Goal: Register for event/course: Register for event/course

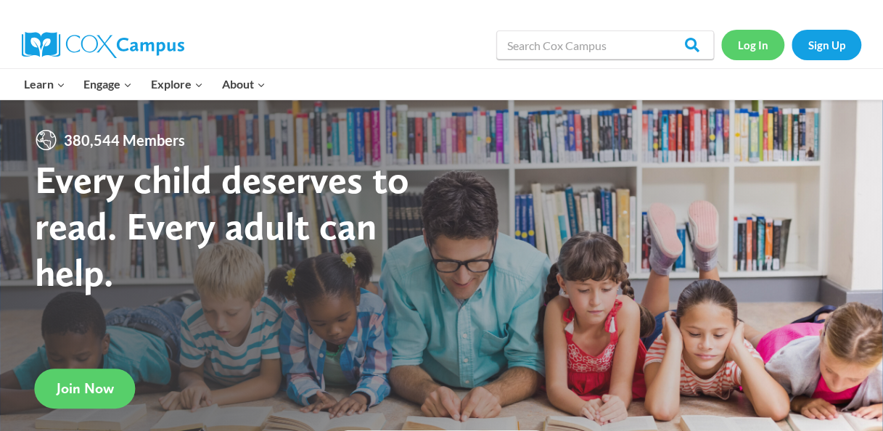
click at [761, 45] on link "Log In" at bounding box center [753, 45] width 63 height 30
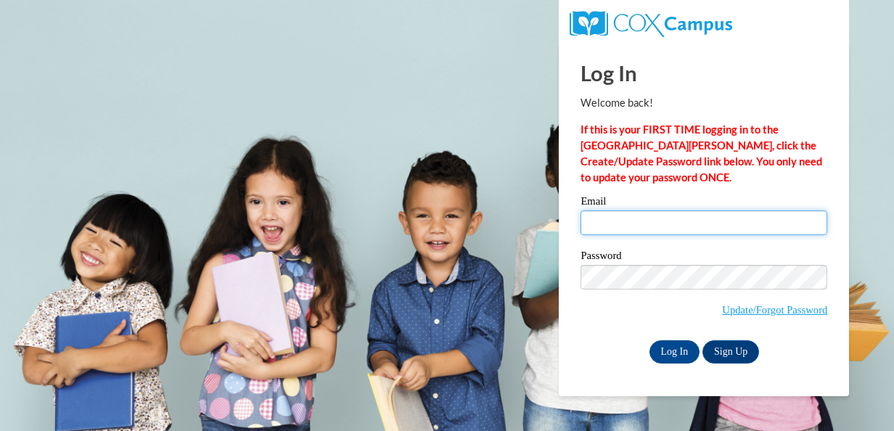
click at [630, 224] on input "Email" at bounding box center [704, 223] width 247 height 25
type input "[PERSON_NAME][EMAIL_ADDRESS][PERSON_NAME][DOMAIN_NAME]"
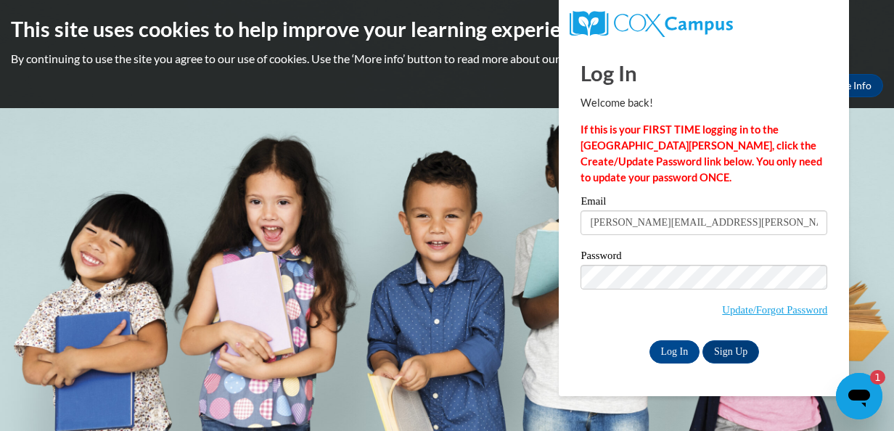
click at [593, 332] on div "Password Update/Forgot Password" at bounding box center [704, 293] width 247 height 86
click at [688, 347] on input "Log In" at bounding box center [675, 351] width 51 height 23
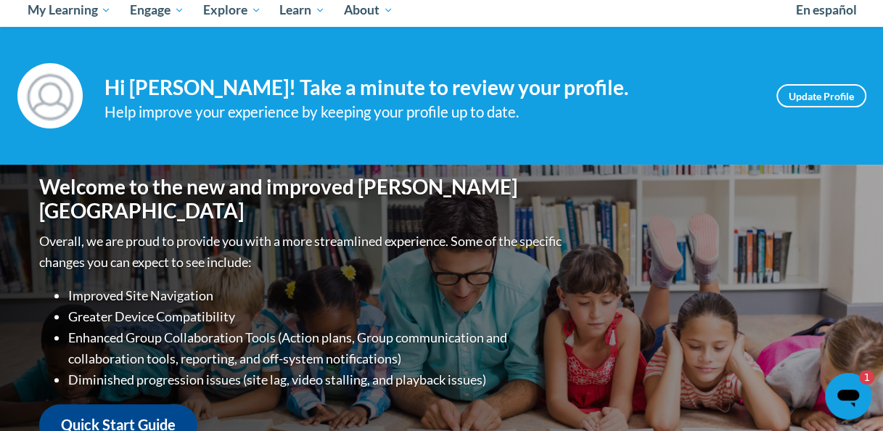
scroll to position [165, 0]
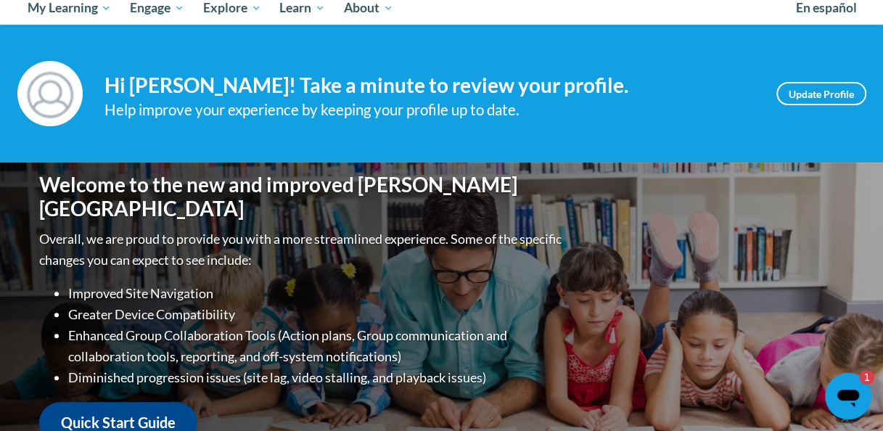
drag, startPoint x: 874, startPoint y: 121, endPoint x: 861, endPoint y: 52, distance: 70.2
click at [861, 52] on div "Your profile Hi Ashley Stotts! Take a minute to review your profile. Help impro…" at bounding box center [441, 94] width 883 height 138
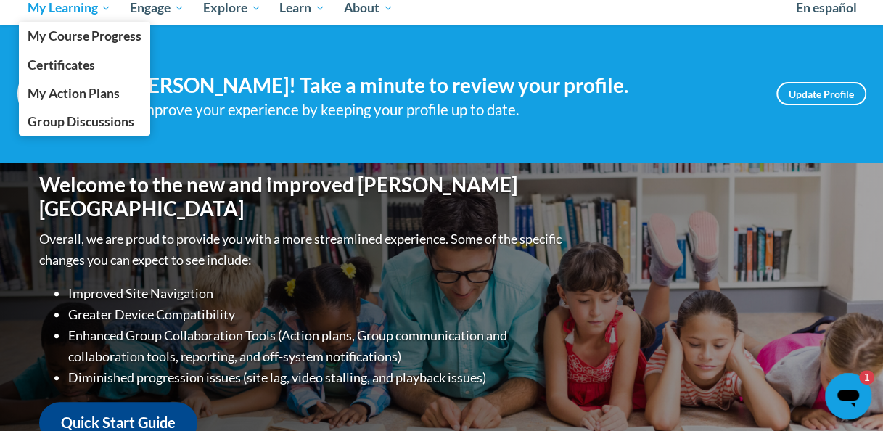
click at [105, 13] on span "My Learning" at bounding box center [69, 7] width 83 height 17
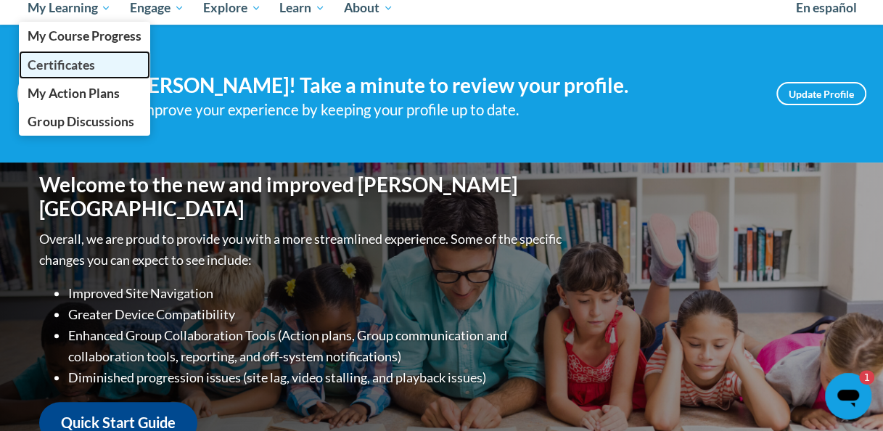
click at [100, 65] on link "Certificates" at bounding box center [85, 65] width 132 height 28
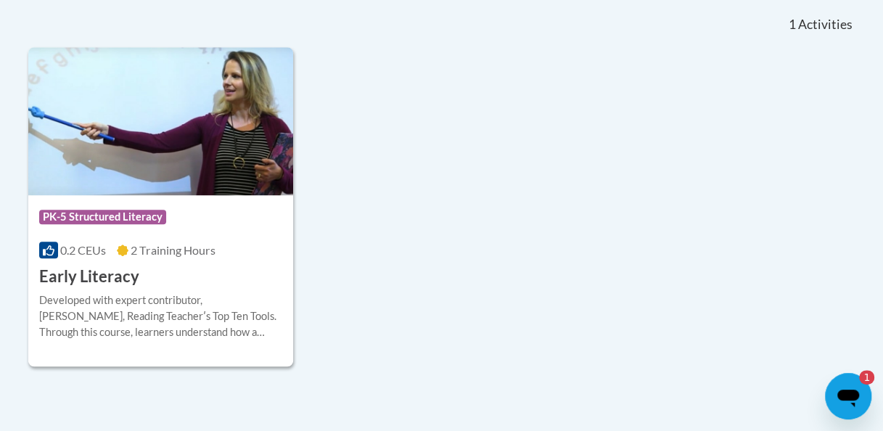
scroll to position [462, 0]
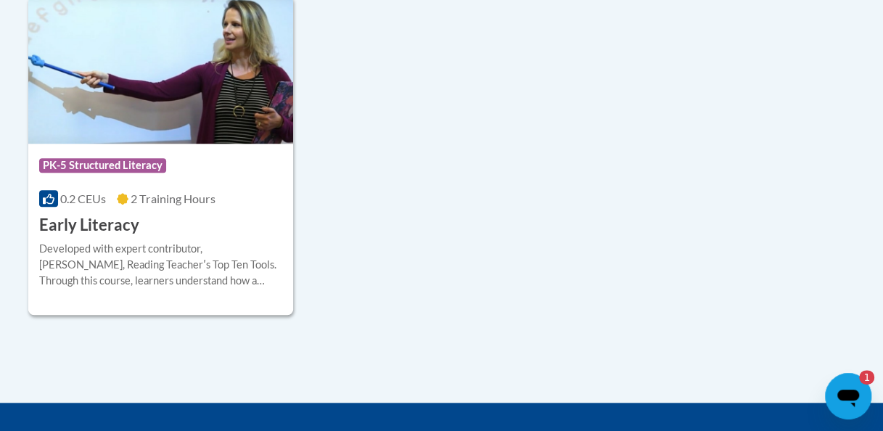
click at [859, 397] on icon "Open messaging window, 1 unread message" at bounding box center [849, 398] width 22 height 17
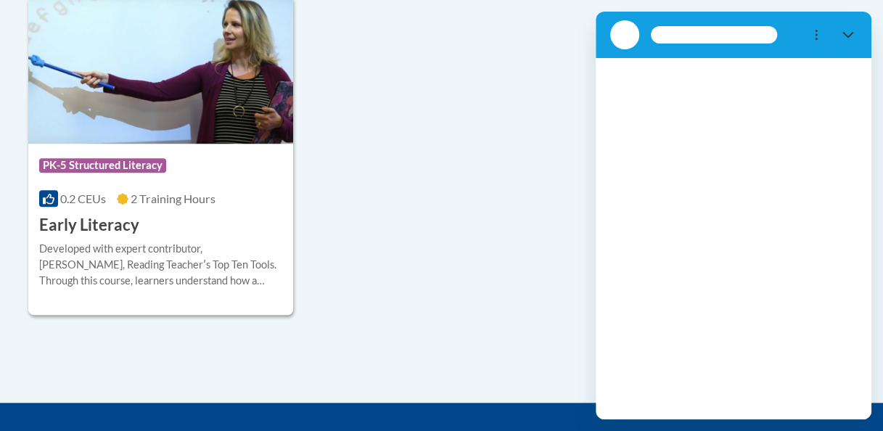
scroll to position [0, 0]
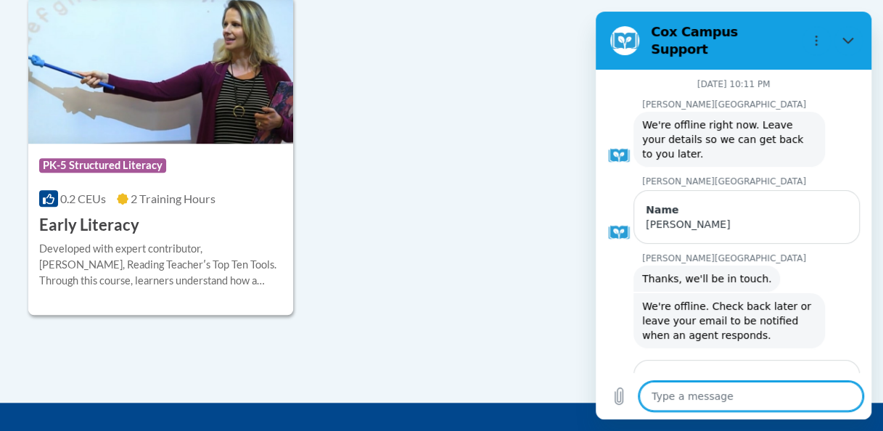
type textarea "x"
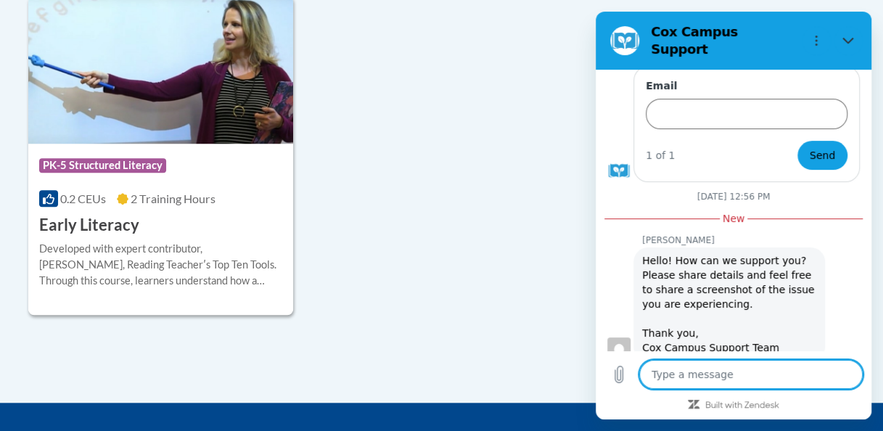
scroll to position [307, 0]
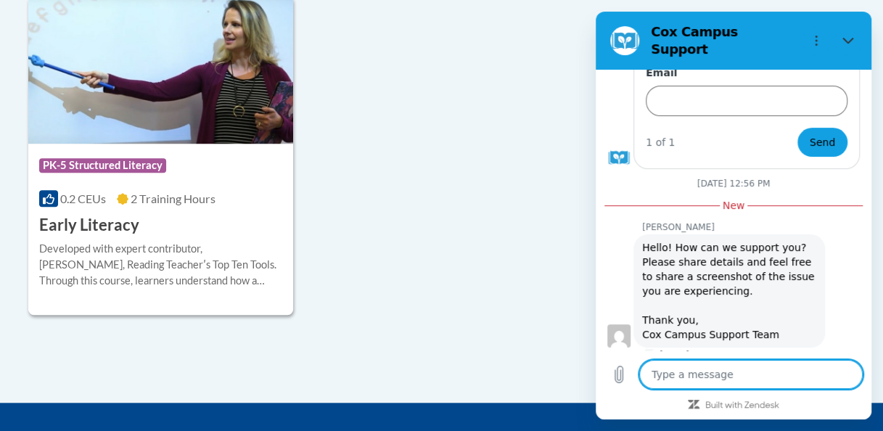
click at [707, 382] on textarea at bounding box center [752, 374] width 224 height 29
click at [612, 372] on icon "Upload file" at bounding box center [619, 374] width 17 height 17
click at [670, 376] on textarea at bounding box center [752, 374] width 224 height 29
type textarea "I"
type textarea "x"
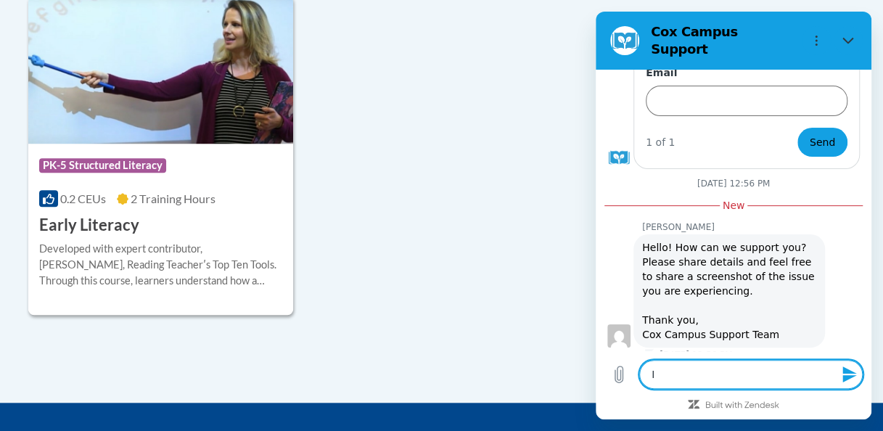
type textarea "I"
type textarea "x"
type textarea "I c"
type textarea "x"
type textarea "I co"
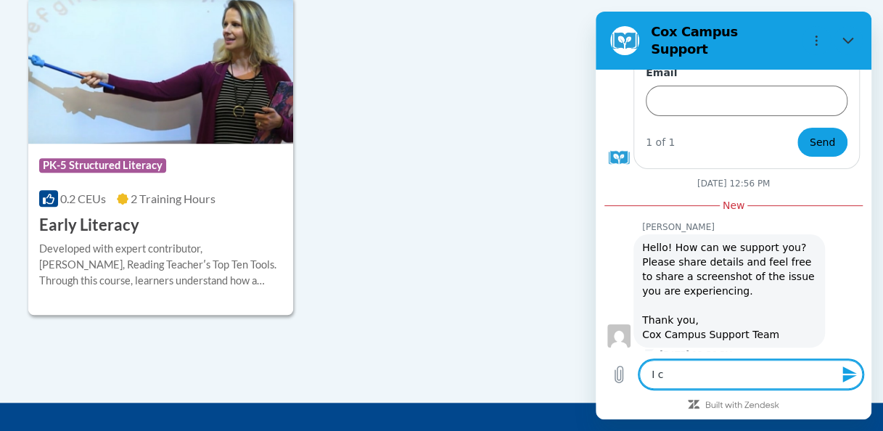
type textarea "x"
type textarea "I com"
type textarea "x"
type textarea "I comp"
type textarea "x"
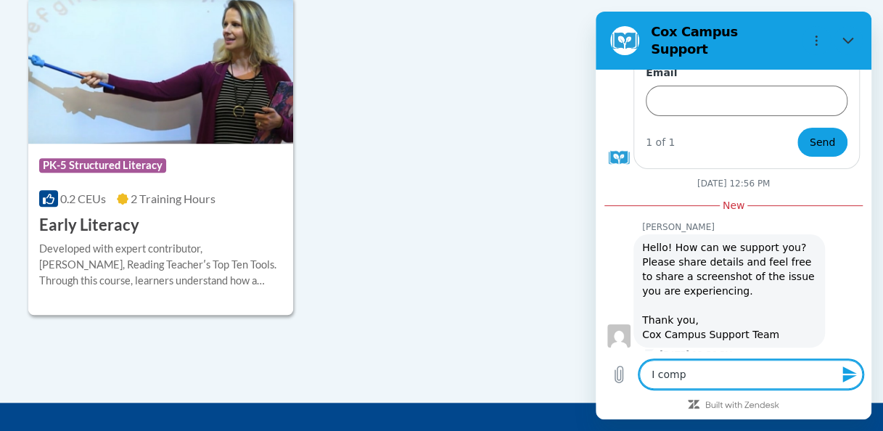
type textarea "I compl"
type textarea "x"
type textarea "I comple"
type textarea "x"
type textarea "I complet"
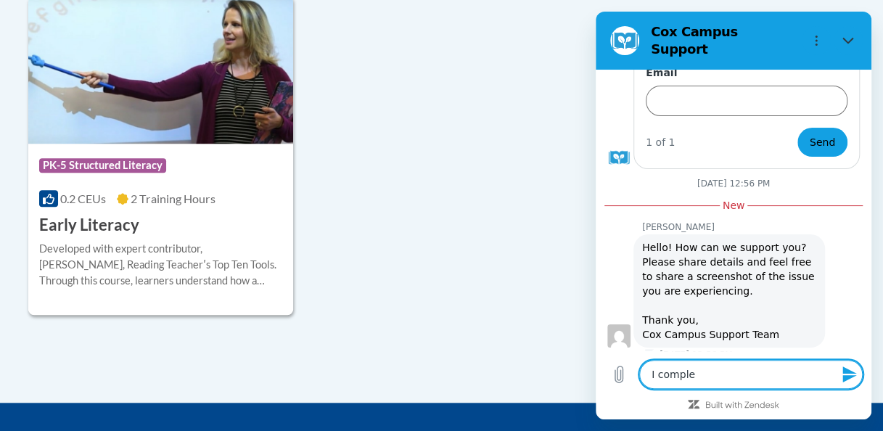
type textarea "x"
type textarea "I complete"
type textarea "x"
type textarea "I complete"
type textarea "x"
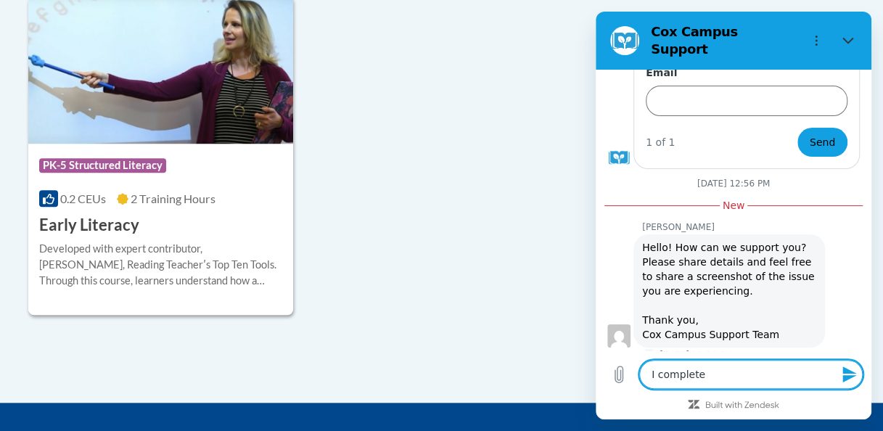
type textarea "I complete t"
type textarea "x"
type textarea "I complete th"
type textarea "x"
type textarea "I complete the"
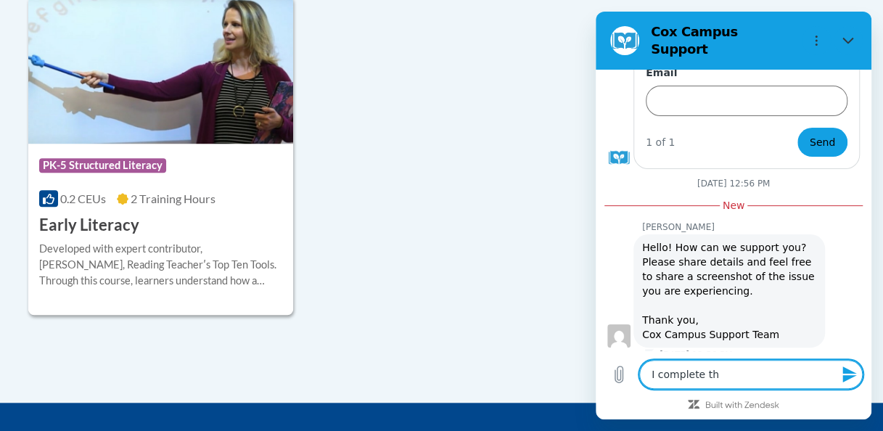
type textarea "x"
type textarea "I complete the"
type textarea "x"
type textarea "I complete the e"
type textarea "x"
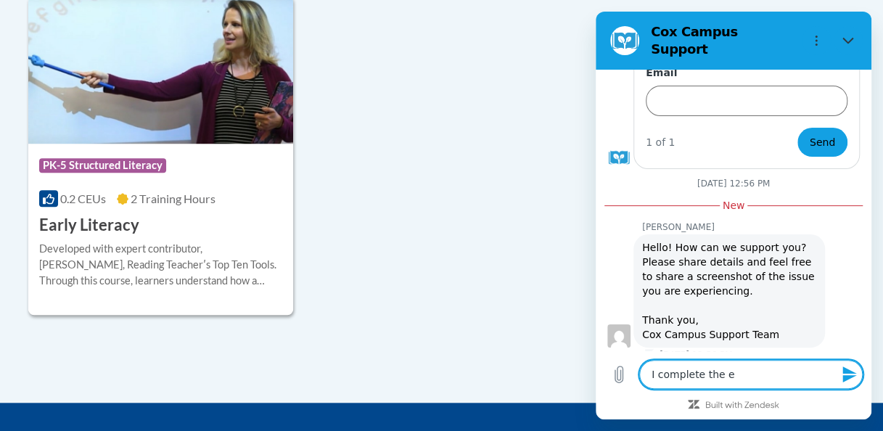
type textarea "I complete the ea"
type textarea "x"
type textarea "I complete the ear"
type textarea "x"
type textarea "I complete the earl"
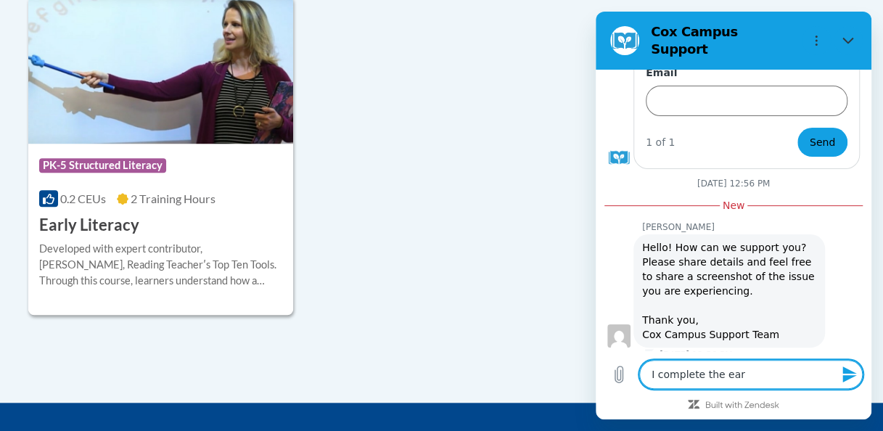
type textarea "x"
type textarea "I complete the early"
type textarea "x"
type textarea "I complete the early"
type textarea "x"
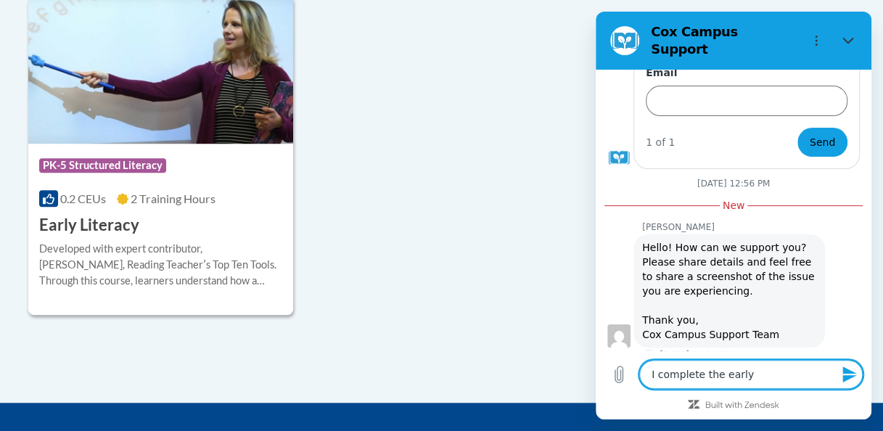
type textarea "I complete the early l"
type textarea "x"
type textarea "I complete the early li"
type textarea "x"
type textarea "I complete the early lit"
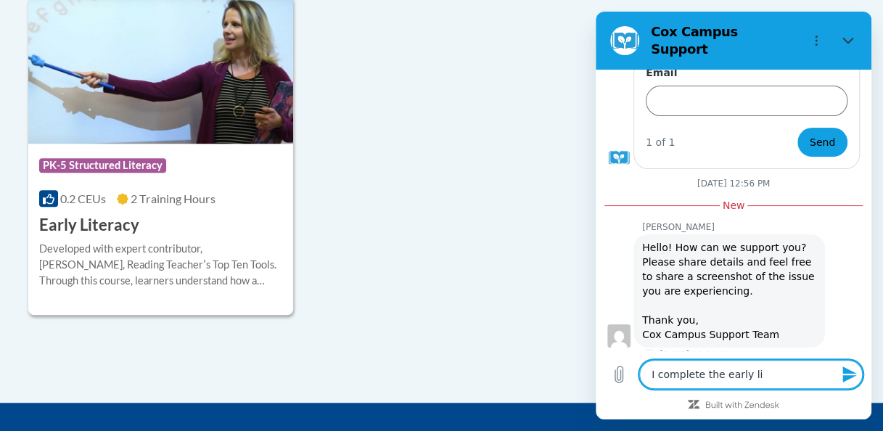
type textarea "x"
type textarea "I complete the early lite"
type textarea "x"
type textarea "I complete the early liter"
type textarea "x"
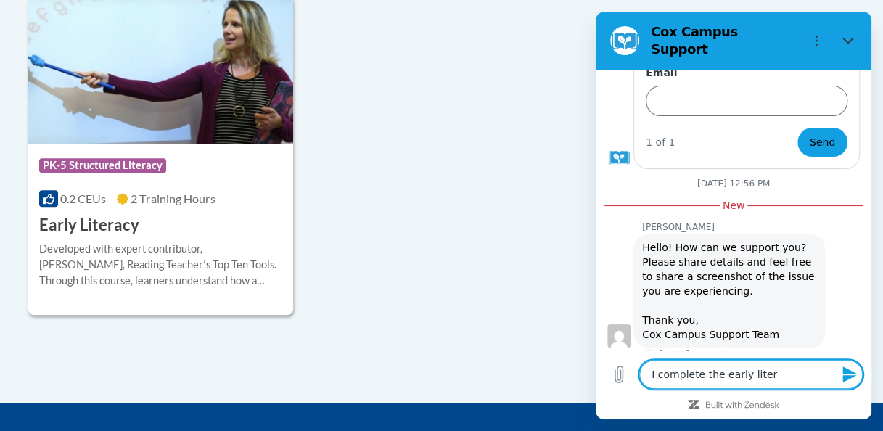
type textarea "I complete the early litera"
type textarea "x"
type textarea "I complete the early literac"
type textarea "x"
type textarea "I complete the early literacy"
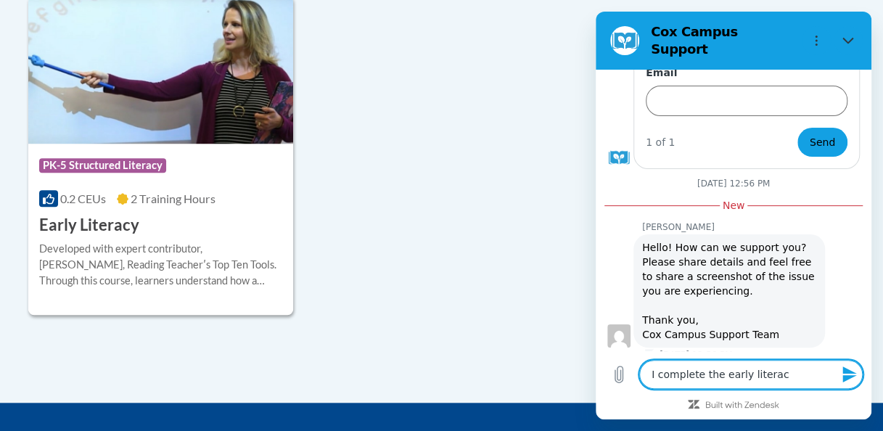
type textarea "x"
type textarea "I complete the early literacy"
type textarea "x"
type textarea "I complete the early literacy a"
type textarea "x"
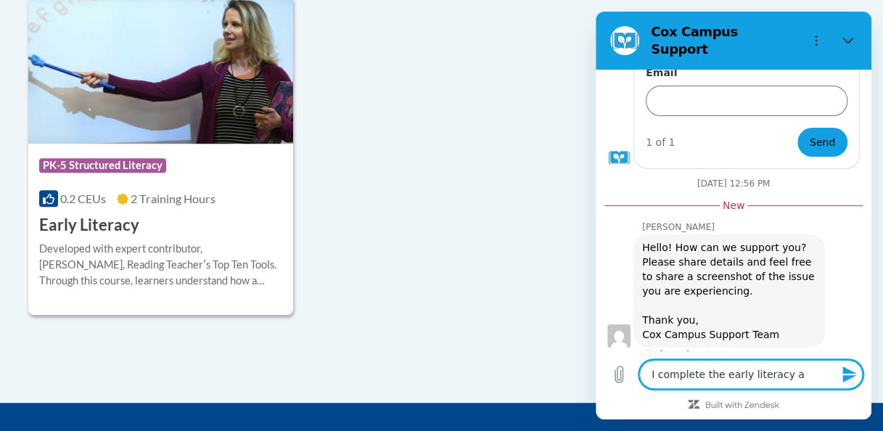
type textarea "I complete the early literacy an"
type textarea "x"
type textarea "I complete the early literacy and"
type textarea "x"
type textarea "I complete the early literacy and"
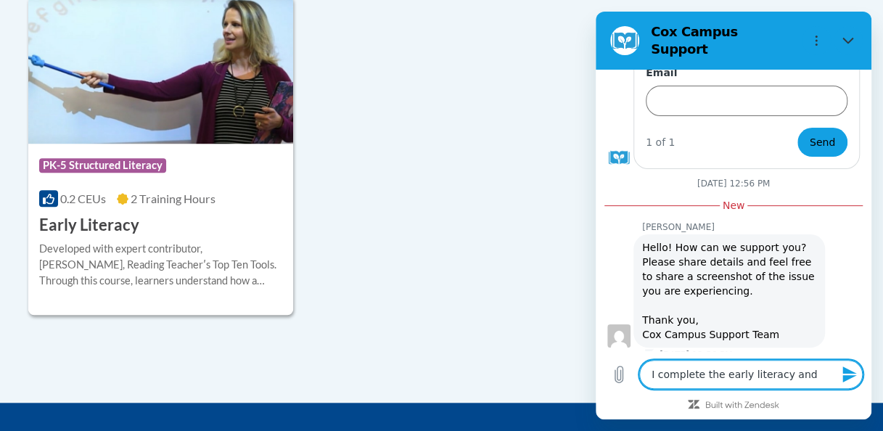
type textarea "x"
type textarea "I complete the early literacy and w"
type textarea "x"
type textarea "I complete the early literacy and wa"
type textarea "x"
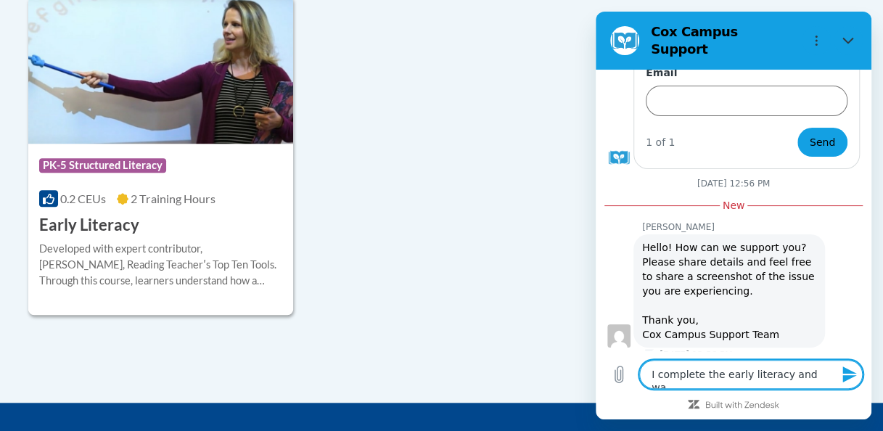
type textarea "I complete the early literacy and was"
type textarea "x"
type textarea "I complete the early literacy and was"
type textarea "x"
type textarea "I complete the early literacy and was t"
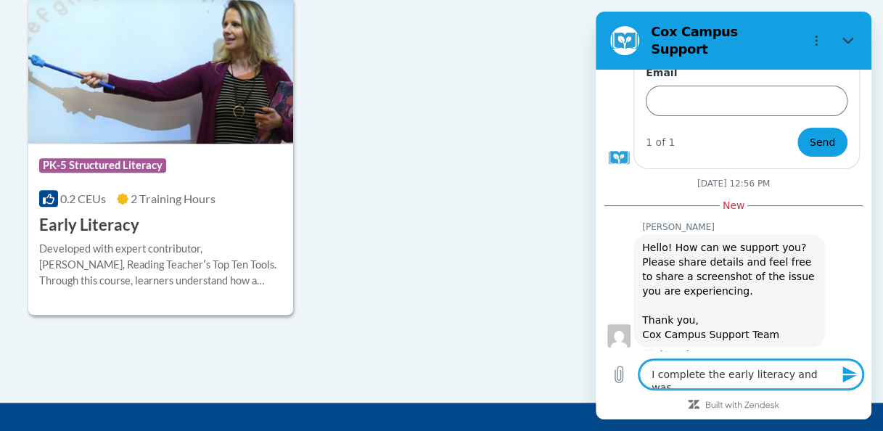
type textarea "x"
type textarea "I complete the early literacy and was tr"
type textarea "x"
type textarea "I complete the early literacy and was try"
type textarea "x"
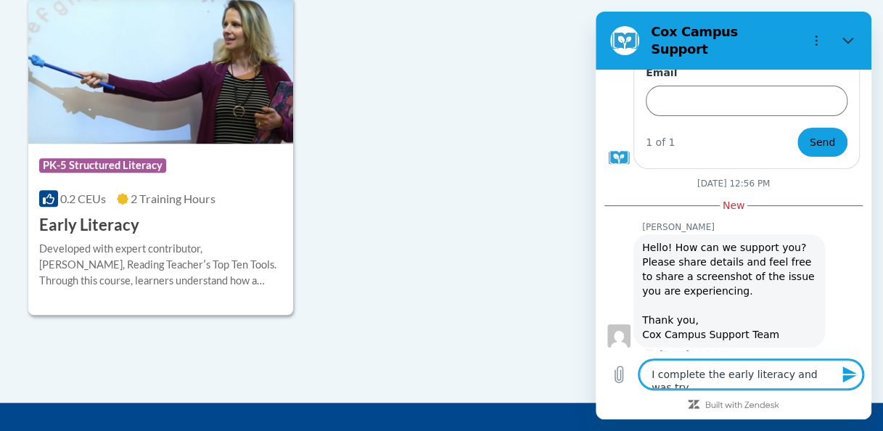
type textarea "I complete the early literacy and was tryi"
type textarea "x"
type textarea "I complete the early literacy and was tryin"
type textarea "x"
type textarea "I complete the early literacy and was trying"
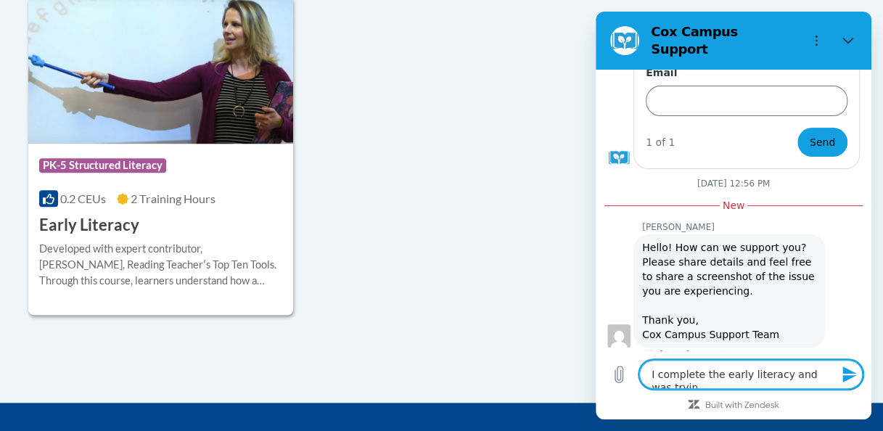
type textarea "x"
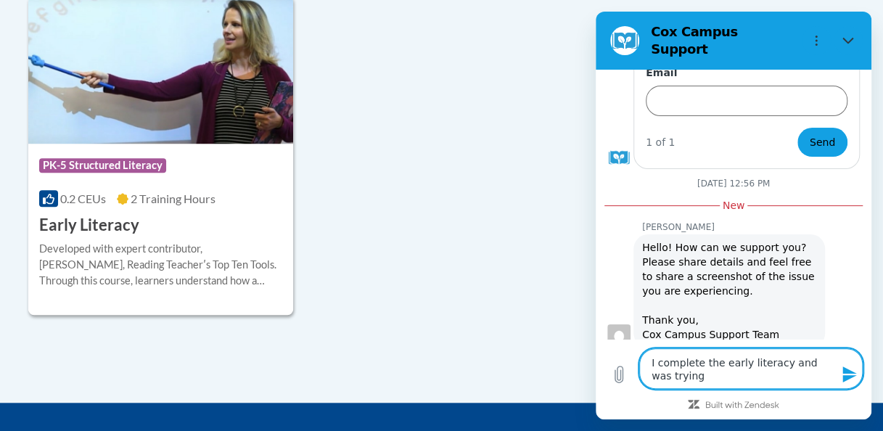
type textarea "I complete the early literacy and was trying"
type textarea "x"
type textarea "I complete the early literacy and was trying t"
type textarea "x"
type textarea "I complete the early literacy and was trying to"
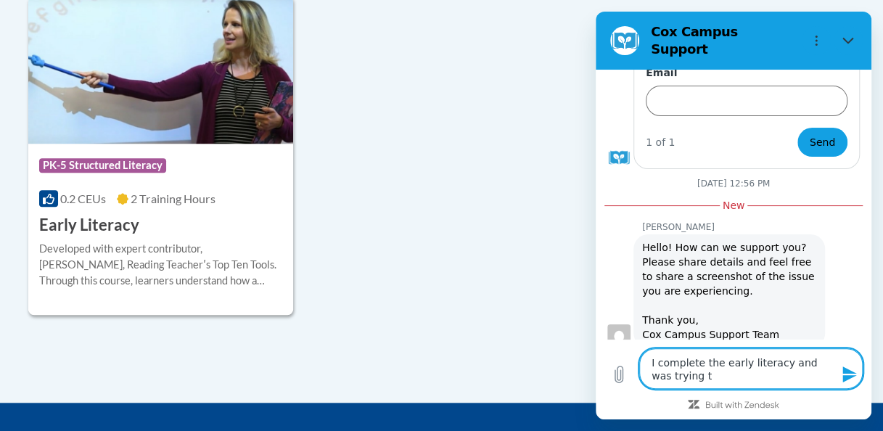
type textarea "x"
type textarea "I complete the early literacy and was trying to"
type textarea "x"
type textarea "I complete the early literacy and was trying to s"
type textarea "x"
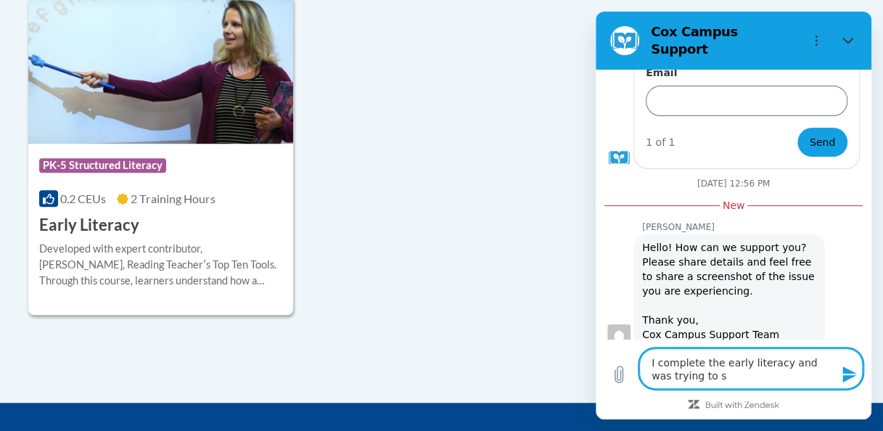
type textarea "I complete the early literacy and was trying to se"
type textarea "x"
type textarea "I complete the early literacy and was trying to see"
type textarea "x"
type textarea "I complete the early literacy and was trying to see"
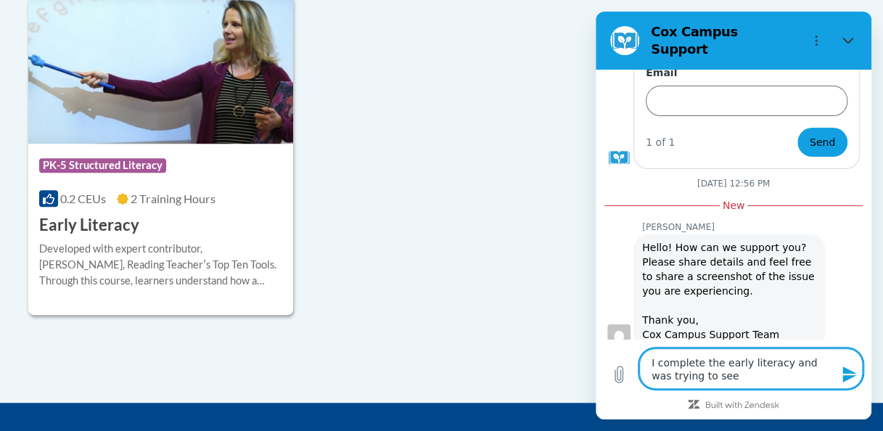
type textarea "x"
type textarea "I complete the early literacy and was trying to see w"
type textarea "x"
type textarea "I complete the early literacy and was trying to see wh"
type textarea "x"
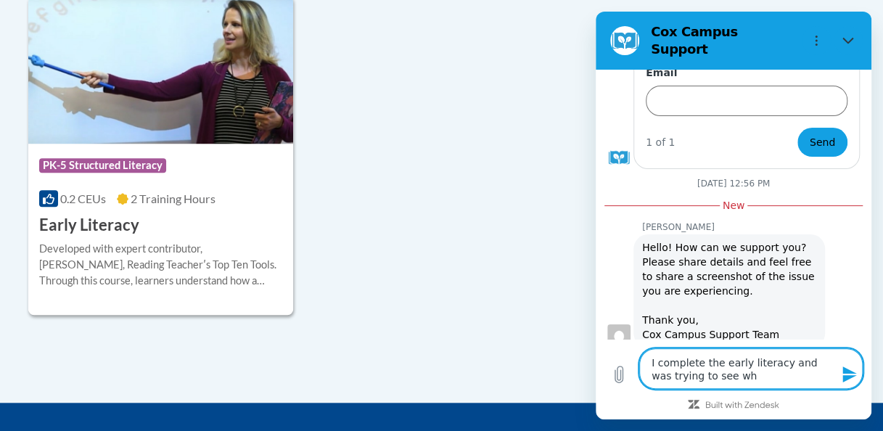
type textarea "I complete the early literacy and was trying to see why"
type textarea "x"
type textarea "I complete the early literacy and was trying to see why"
type textarea "x"
type textarea "I complete the early literacy and was trying to see why i"
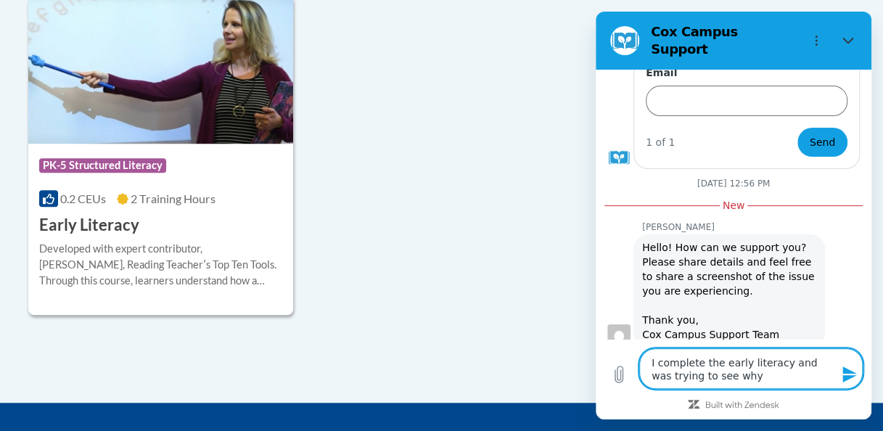
type textarea "x"
type textarea "I complete the early literacy and was trying to see why it"
type textarea "x"
type textarea "I complete the early literacy and was trying to see why it"
type textarea "x"
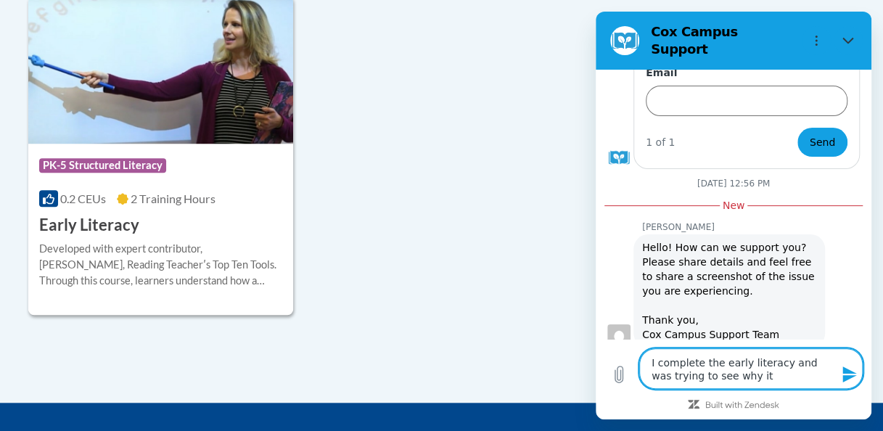
type textarea "I complete the early literacy and was trying to see why it w"
type textarea "x"
type textarea "I complete the early literacy and was trying to see why it wa"
type textarea "x"
type textarea "I complete the early literacy and was trying to see why it was"
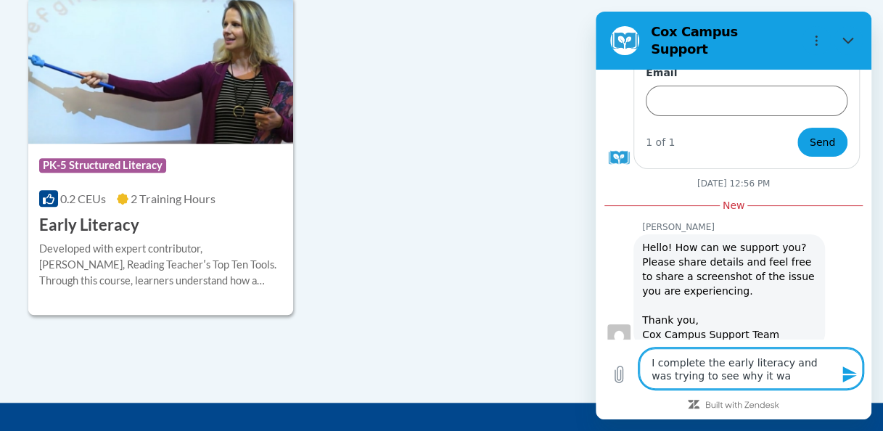
type textarea "x"
type textarea "I complete the early literacy and was trying to see why it wasn"
type textarea "x"
type textarea "I complete the early literacy and was trying to see why it wasn'"
type textarea "x"
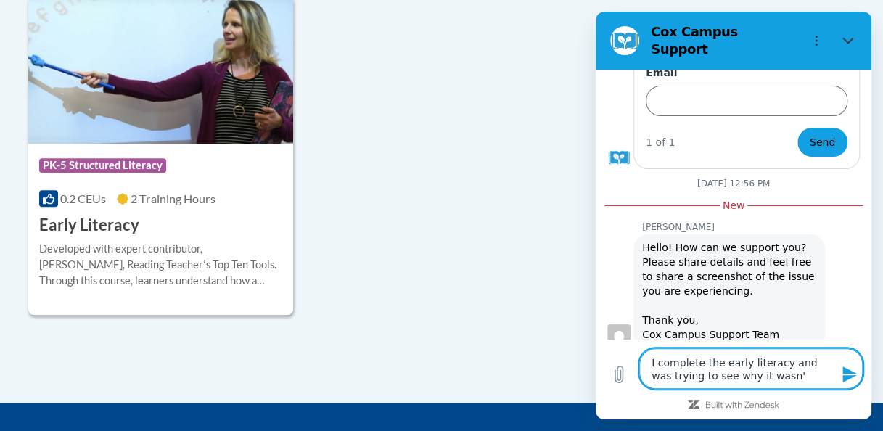
type textarea "I complete the early literacy and was trying to see why it wasn't"
type textarea "x"
type textarea "I complete the early literacy and was trying to see why it wasn't"
type textarea "x"
type textarea "I complete the early literacy and was trying to see why it wasn't a"
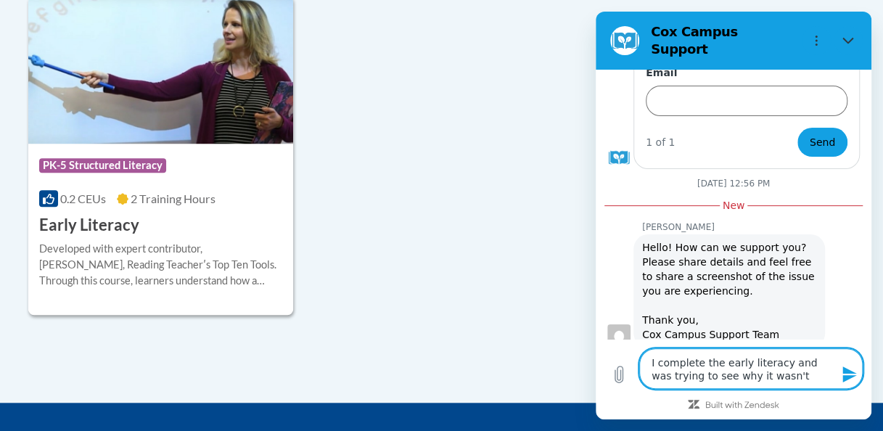
type textarea "x"
type textarea "I complete the early literacy and was trying to see why it wasn't ad"
type textarea "x"
type textarea "I complete the early literacy and was trying to see why it wasn't add"
type textarea "x"
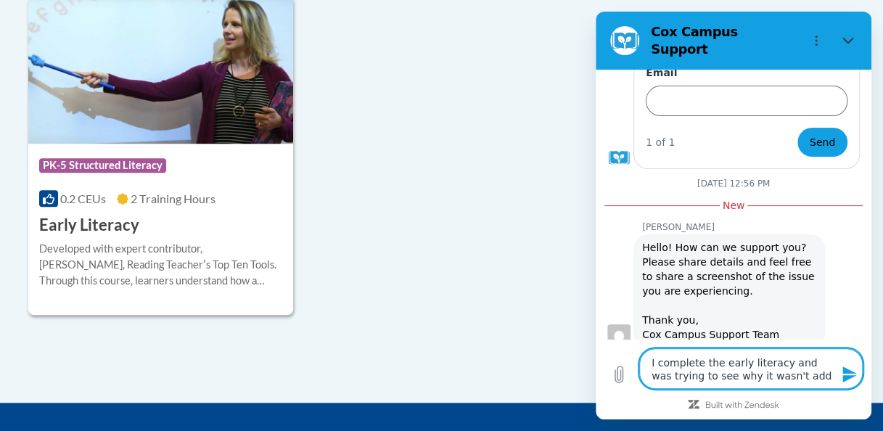
type textarea "I complete the early literacy and was trying to see why it wasn't adde"
type textarea "x"
type textarea "I complete the early literacy and was trying to see why it wasn't added"
type textarea "x"
type textarea "I complete the early literacy and was trying to see why it wasn't added"
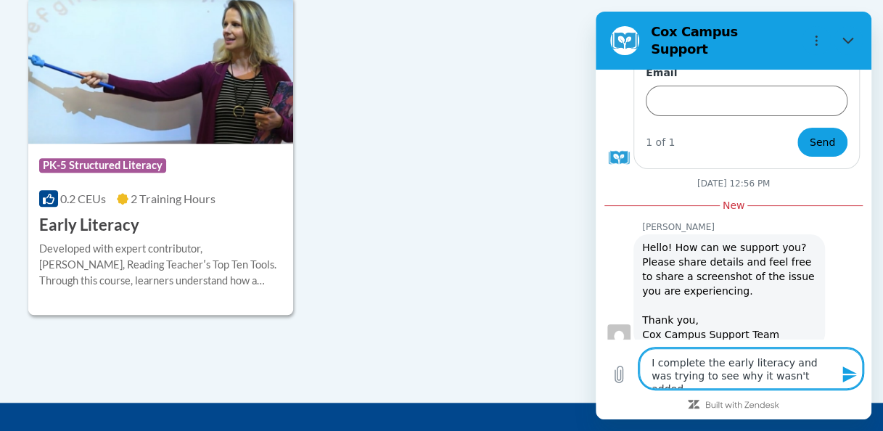
type textarea "x"
type textarea "I complete the early literacy and was trying to see why it wasn't added t"
type textarea "x"
type textarea "I complete the early literacy and was trying to see why it wasn't added to"
type textarea "x"
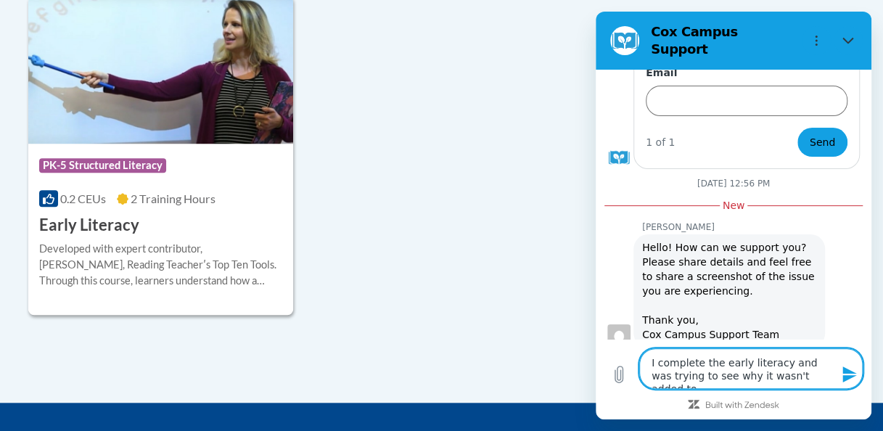
type textarea "I complete the early literacy and was trying to see why it wasn't added to"
type textarea "x"
type textarea "I complete the early literacy and was trying to see why it wasn't added to m"
type textarea "x"
type textarea "I complete the early literacy and was trying to see why it wasn't added to my"
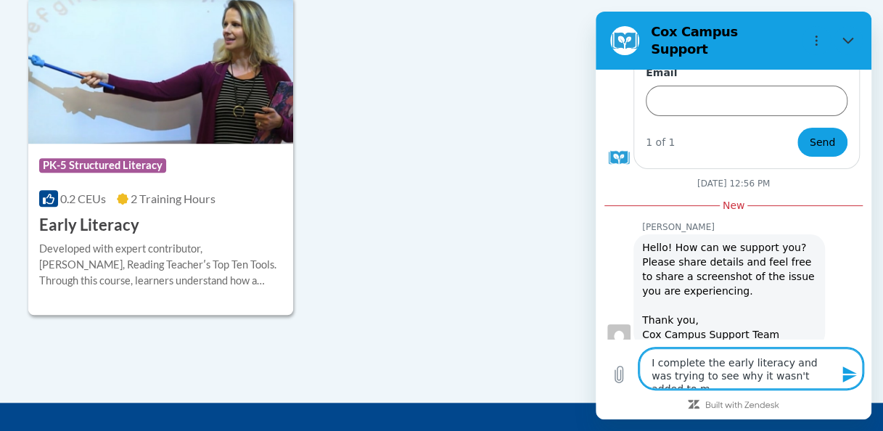
type textarea "x"
type textarea "I complete the early literacy and was trying to see why it wasn't added to my"
type textarea "x"
type textarea "I complete the early literacy and was trying to see why it wasn't added to my o"
type textarea "x"
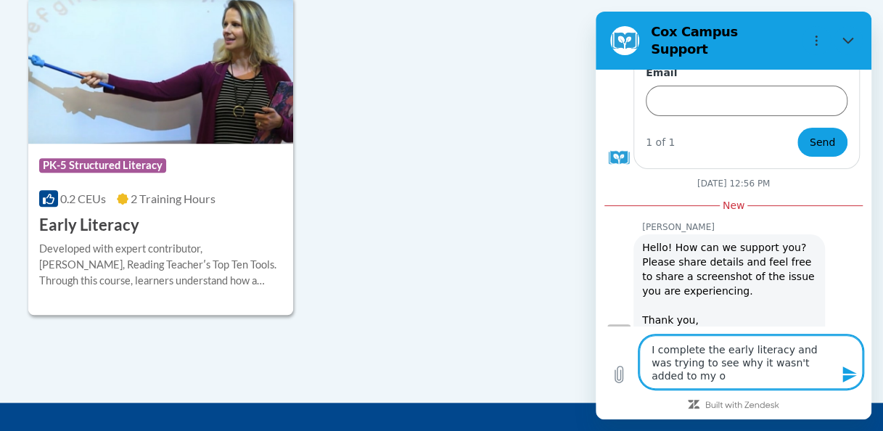
type textarea "I complete the early literacy and was trying to see why it wasn't added to my oc"
type textarea "x"
type textarea "I complete the early literacy and was trying to see why it wasn't added to my o…"
type textarea "x"
type textarea "I complete the early literacy and was trying to see why it wasn't added to my o…"
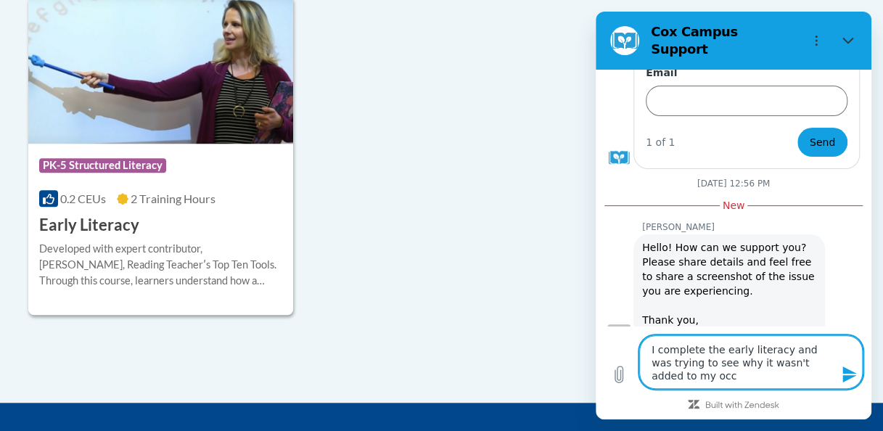
type textarea "x"
type textarea "I complete the early literacy and was trying to see why it wasn't added to my o…"
type textarea "x"
type textarea "I complete the early literacy and was trying to see why it wasn't added to my o…"
type textarea "x"
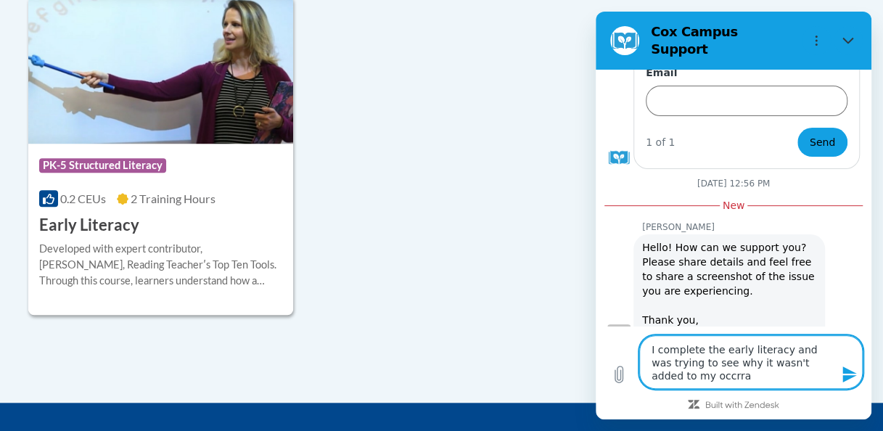
type textarea "I complete the early literacy and was trying to see why it wasn't added to my o…"
type textarea "x"
type textarea "I complete the early literacy and was trying to see why it wasn't added to my o…"
type textarea "x"
type textarea "I complete the early literacy and was trying to see why it wasn't added to my o…"
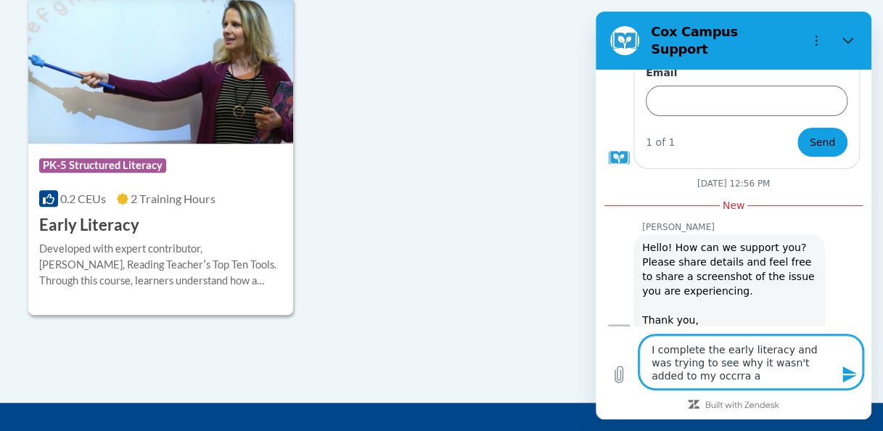
type textarea "x"
type textarea "I complete the early literacy and was trying to see why it wasn't added to my o…"
type textarea "x"
type textarea "I complete the early literacy and was trying to see why it wasn't added to my o…"
type textarea "x"
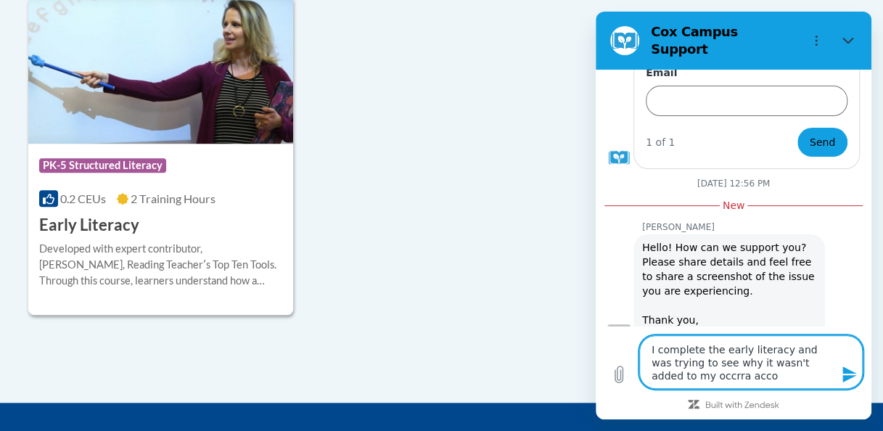
type textarea "I complete the early literacy and was trying to see why it wasn't added to my o…"
type textarea "x"
type textarea "I complete the early literacy and was trying to see why it wasn't added to my o…"
type textarea "x"
type textarea "I complete the early literacy and was trying to see why it wasn't added to my o…"
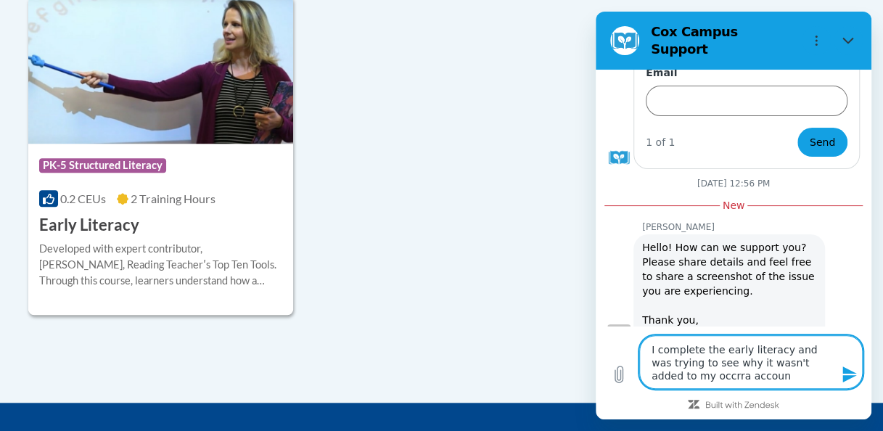
type textarea "x"
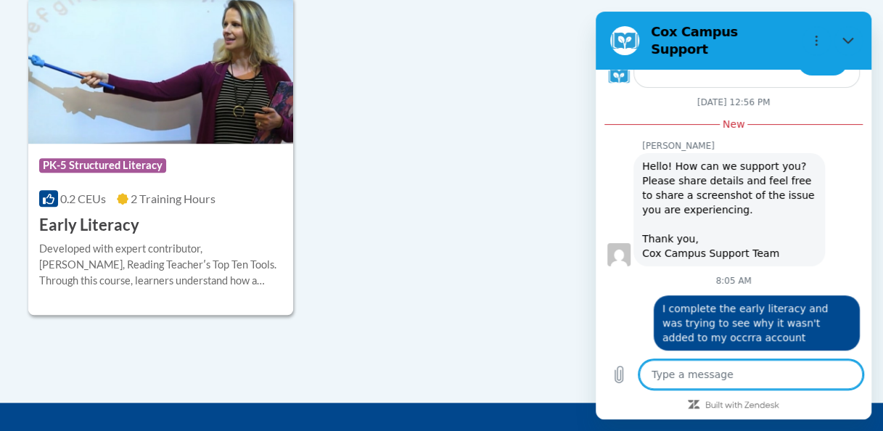
scroll to position [391, 0]
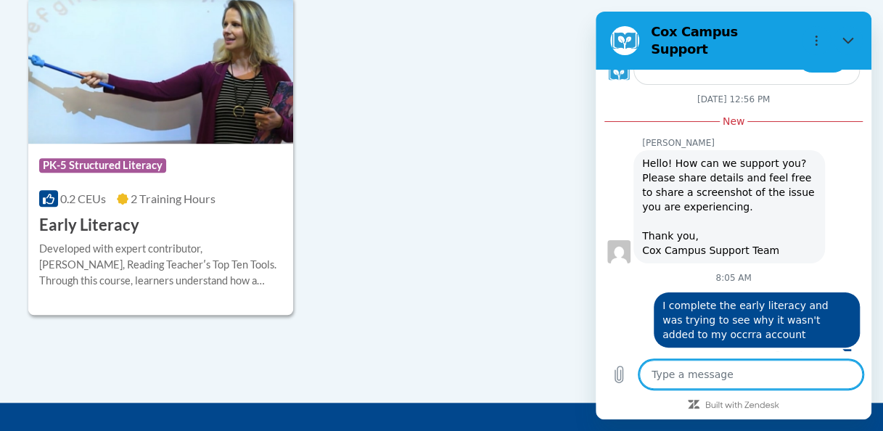
type textarea "x"
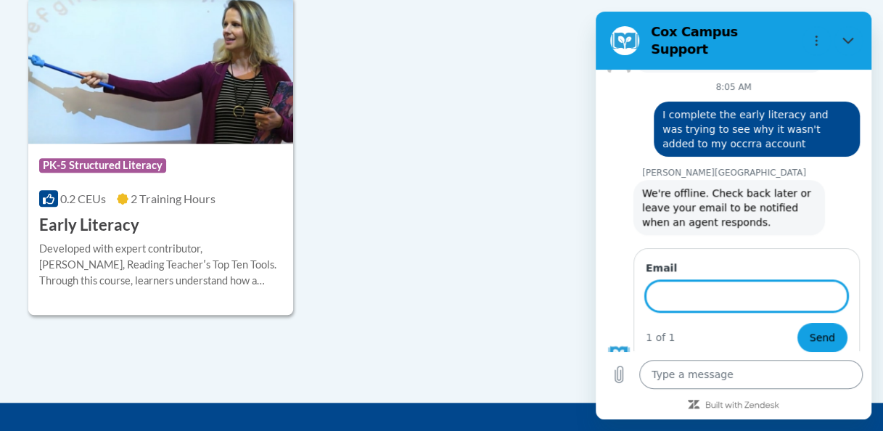
scroll to position [579, 0]
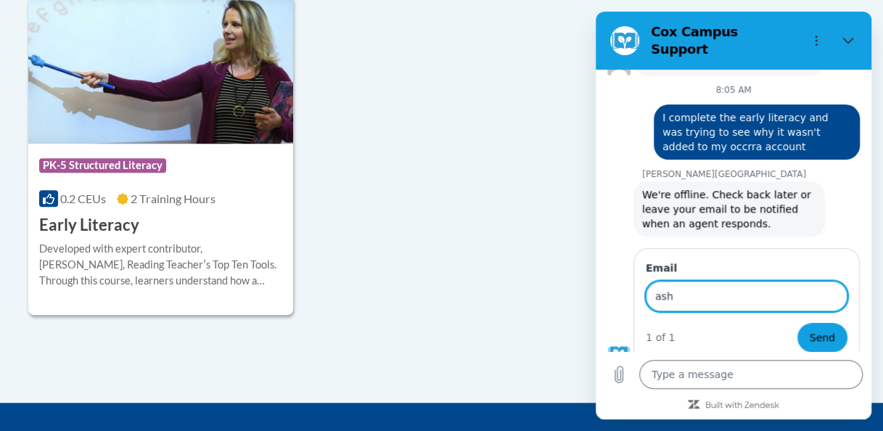
type input "[PERSON_NAME][EMAIL_ADDRESS][DOMAIN_NAME]"
click at [824, 329] on span "Send" at bounding box center [822, 337] width 25 height 17
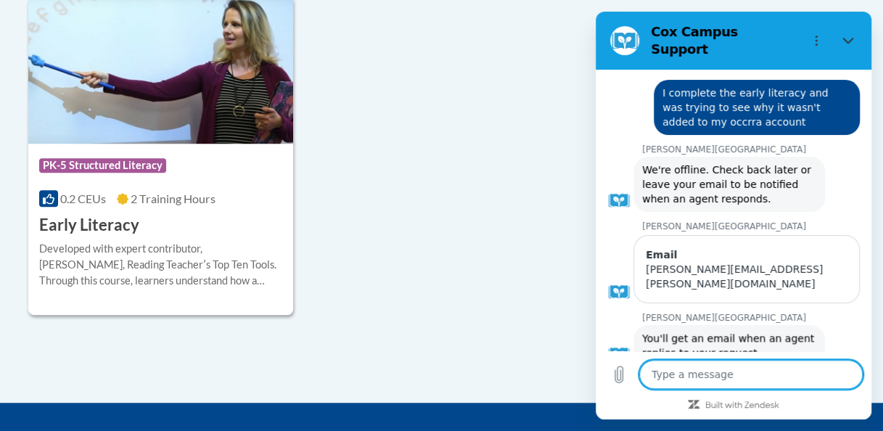
scroll to position [607, 0]
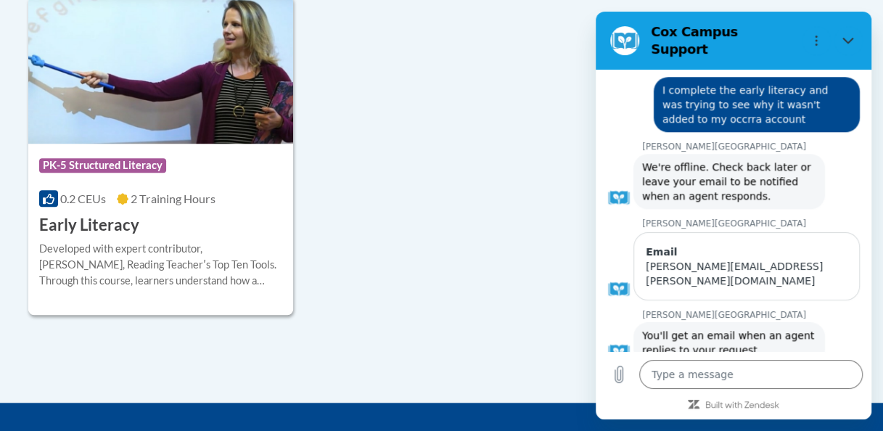
type textarea "x"
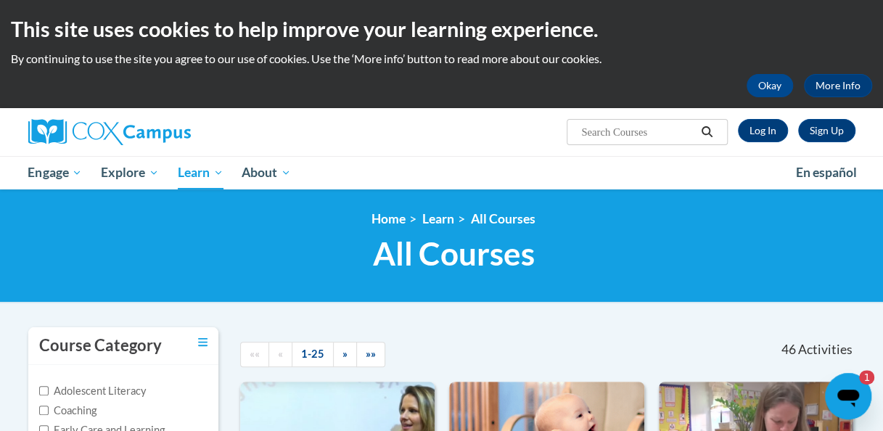
click at [849, 385] on icon "Open messaging window, 1 unread message" at bounding box center [849, 396] width 26 height 26
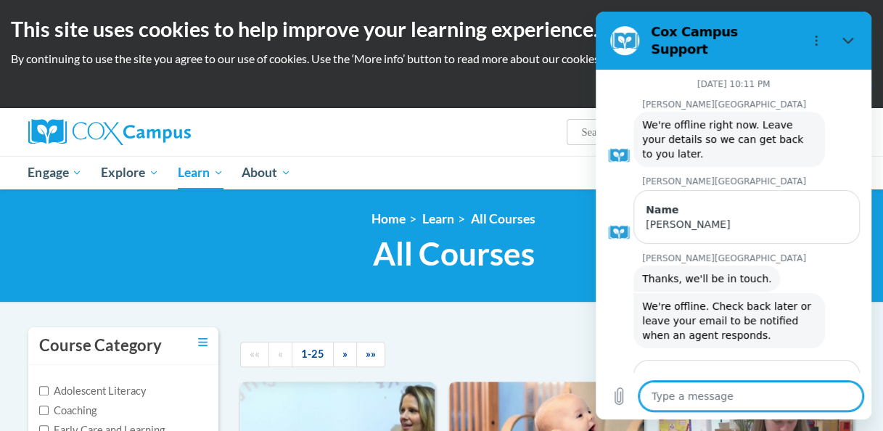
type textarea "x"
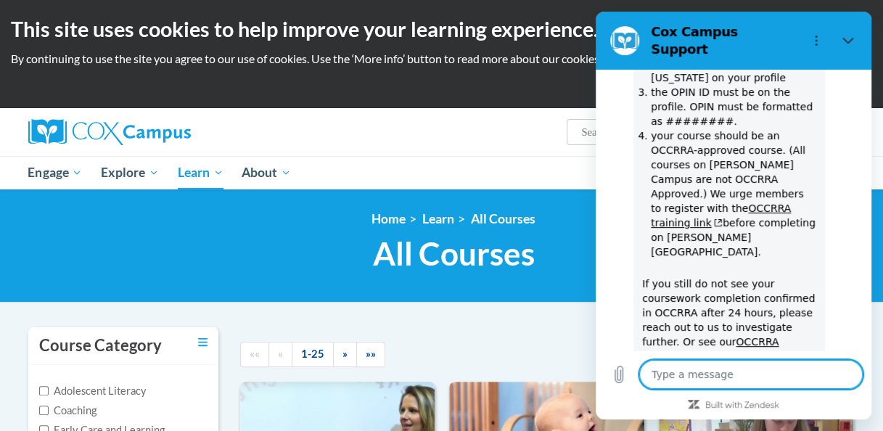
scroll to position [1077, 0]
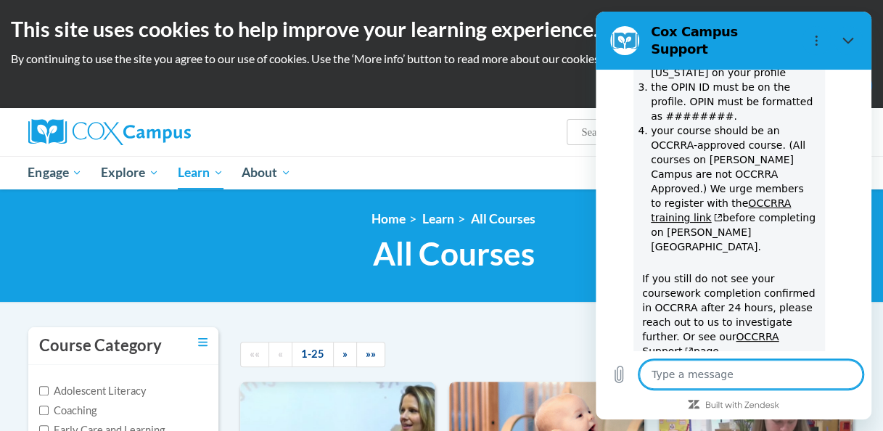
type textarea "I"
type textarea "x"
type textarea "It"
type textarea "x"
type textarea "It"
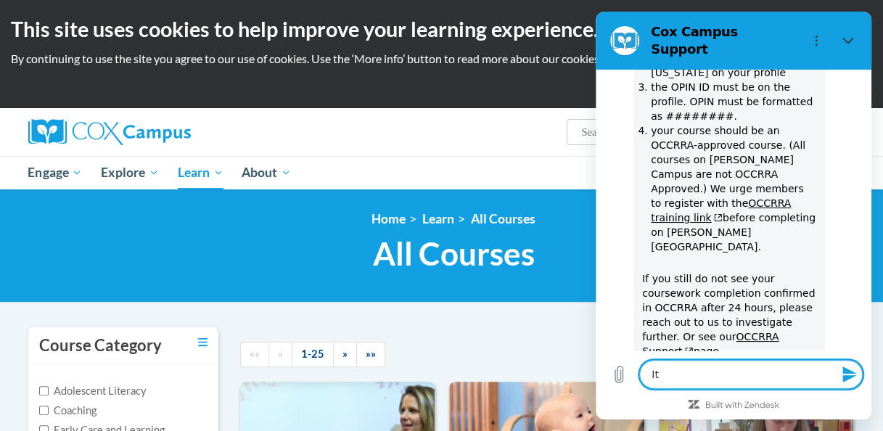
type textarea "x"
type textarea "It w"
type textarea "x"
type textarea "It wa"
type textarea "x"
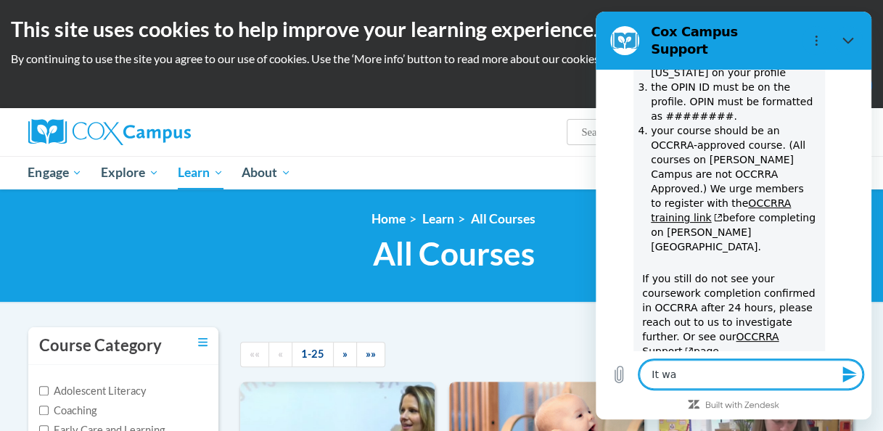
type textarea "It was"
type textarea "x"
type textarea "It was"
type textarea "x"
type textarea "It was a"
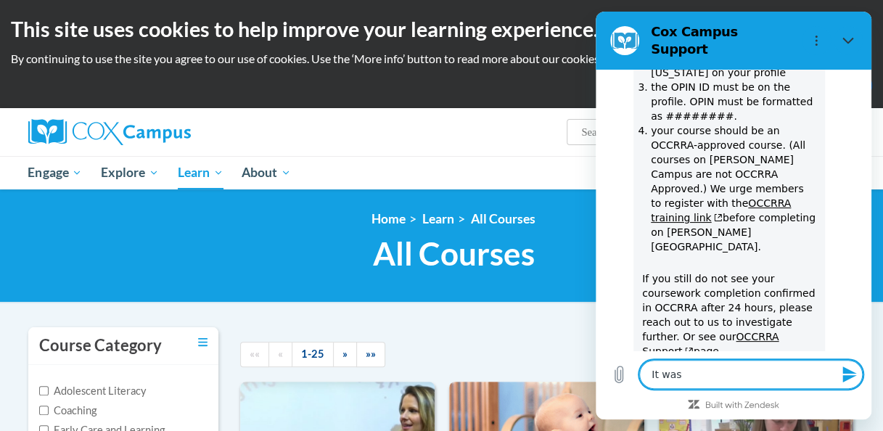
type textarea "x"
type textarea "It was a"
type textarea "x"
type textarea "It was a o"
type textarea "x"
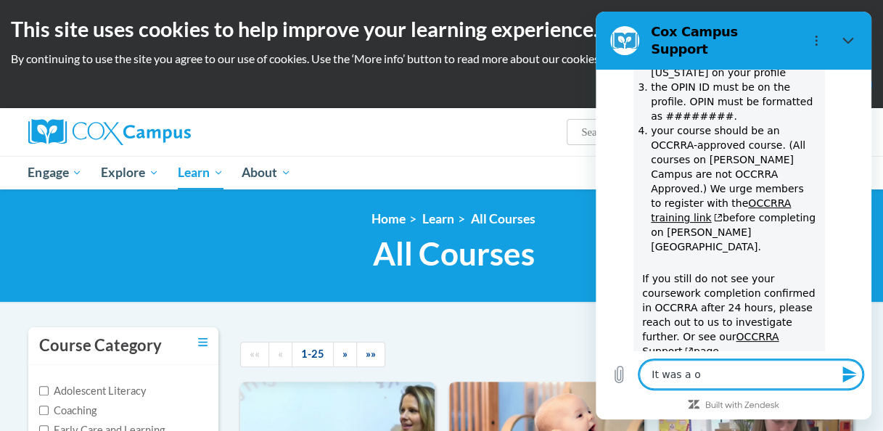
type textarea "It was a oc"
type textarea "x"
type textarea "It was a occ"
type textarea "x"
type textarea "It was a occr"
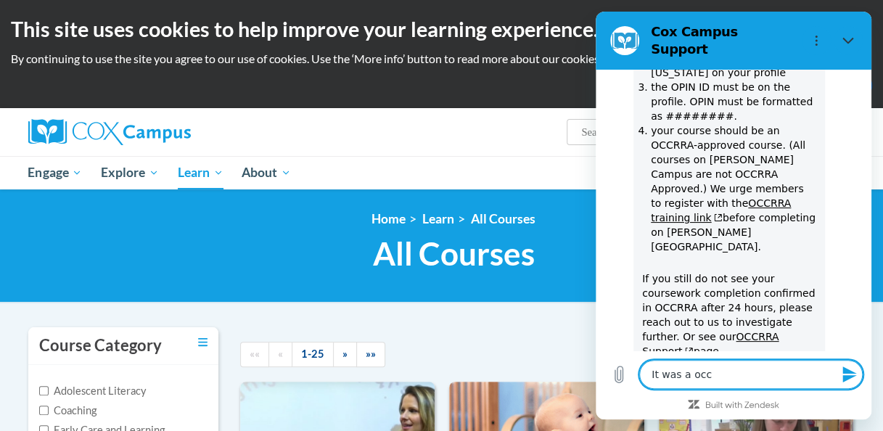
type textarea "x"
type textarea "It was a occrr"
type textarea "x"
type textarea "It was a occrra"
type textarea "x"
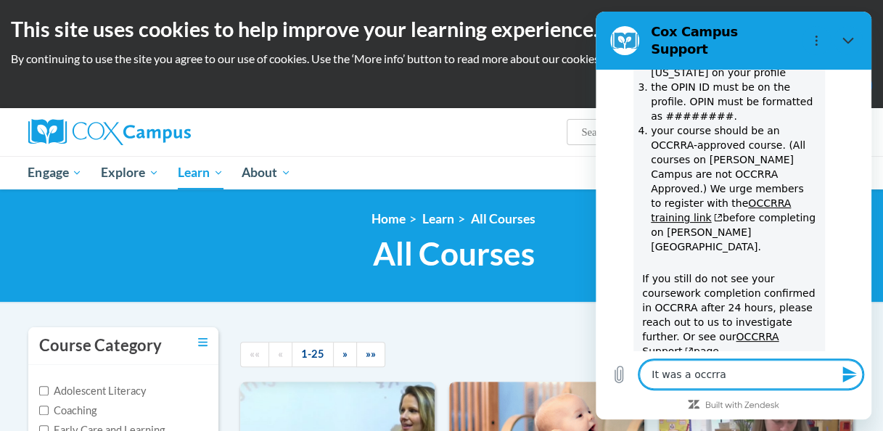
type textarea "It was a occrra"
type textarea "x"
type textarea "It was a occrra a"
type textarea "x"
type textarea "It was a occrra ap"
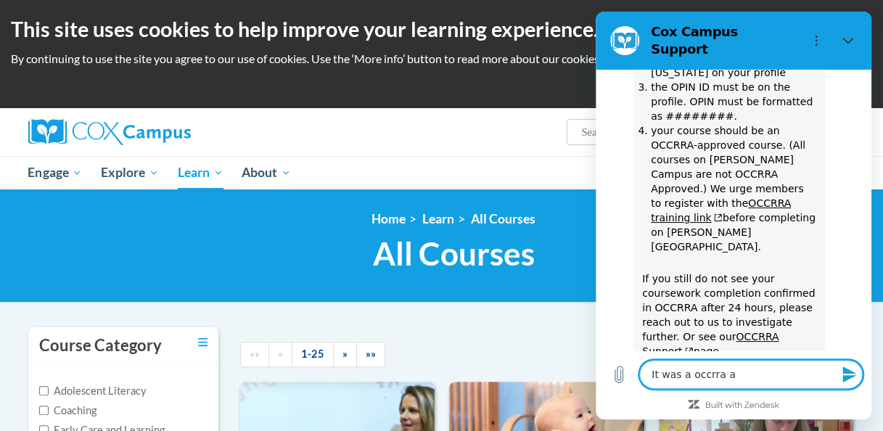
type textarea "x"
type textarea "It was a occrra app"
type textarea "x"
type textarea "It was a occrra appr"
type textarea "x"
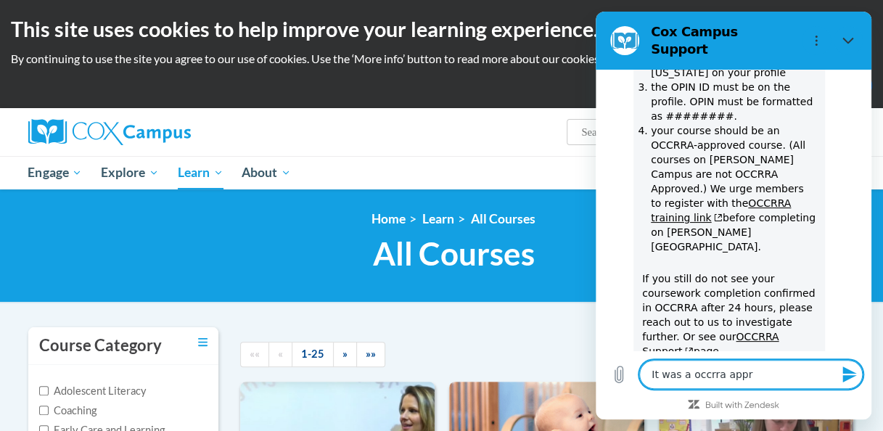
type textarea "It was a occrra appro"
type textarea "x"
type textarea "It was a occrra approv"
type textarea "x"
type textarea "It was a occrra approve"
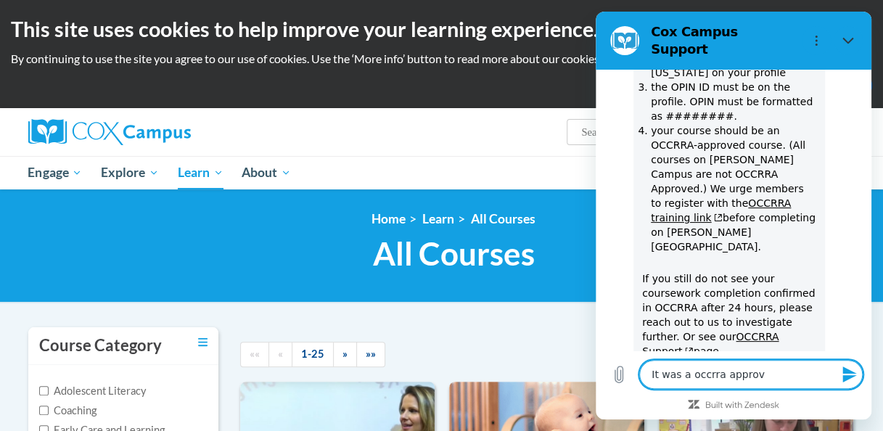
type textarea "x"
type textarea "It was a occrra approved"
type textarea "x"
type textarea "It was a occrra approved"
type textarea "x"
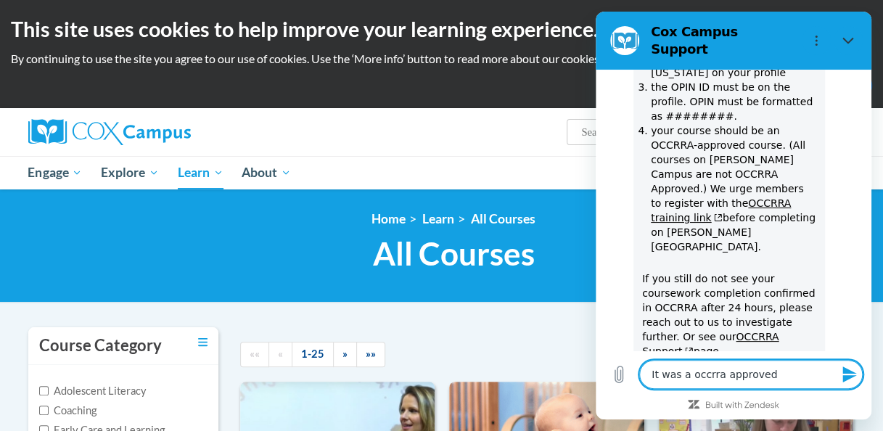
type textarea "It was a occrra approved c"
type textarea "x"
type textarea "It was a occrra approved co"
type textarea "x"
type textarea "It was a occrra approved cou"
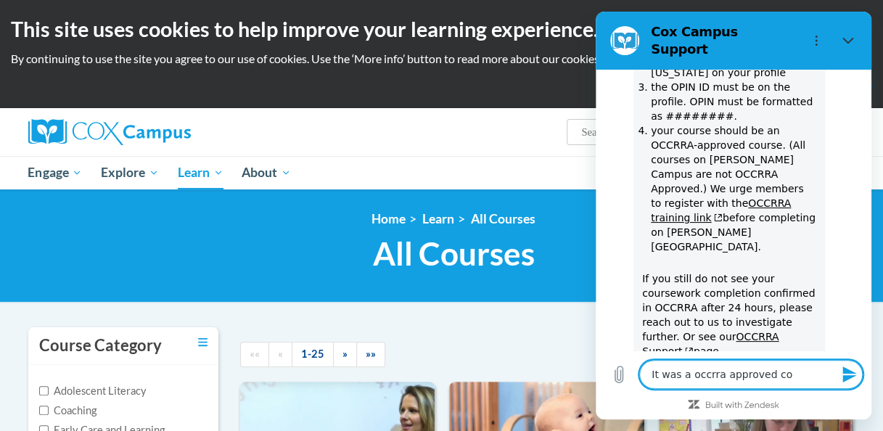
type textarea "x"
type textarea "It was a occrra approved cour"
type textarea "x"
type textarea "It was a occrra approved cours"
type textarea "x"
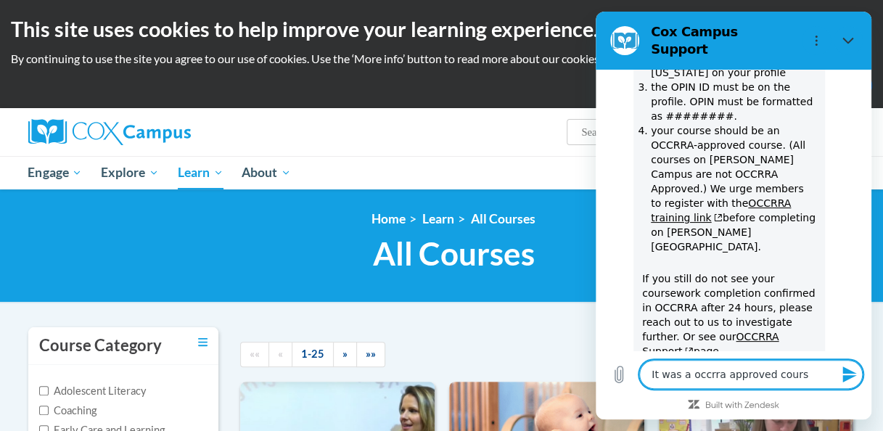
type textarea "It was a occrra approved course"
type textarea "x"
type textarea "It was a occrra approved course"
type textarea "x"
type textarea "It was a occrra approved course a"
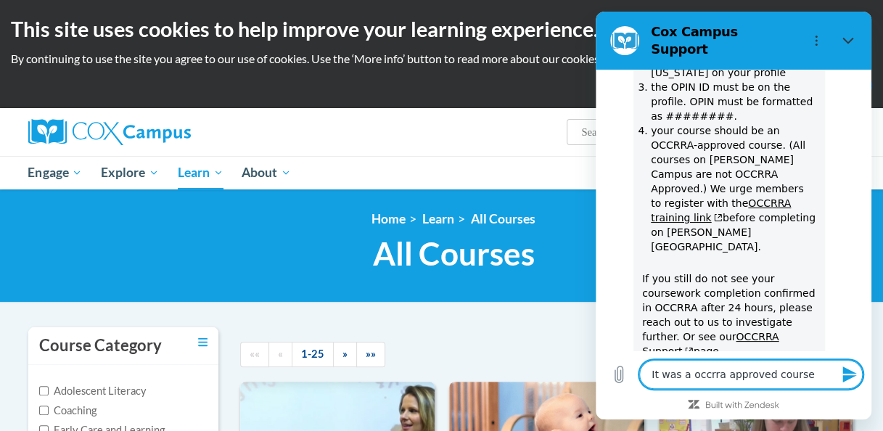
type textarea "x"
type textarea "It was a occrra approved course an"
type textarea "x"
type textarea "It was a occrra approved course and"
type textarea "x"
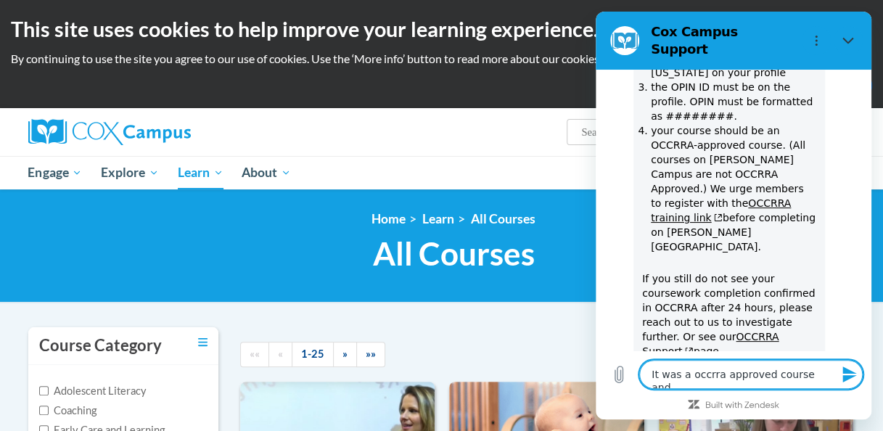
type textarea "It was a occrra approved course and"
type textarea "x"
type textarea "It was a occrra approved course and I"
type textarea "x"
type textarea "It was a occrra approved course and I"
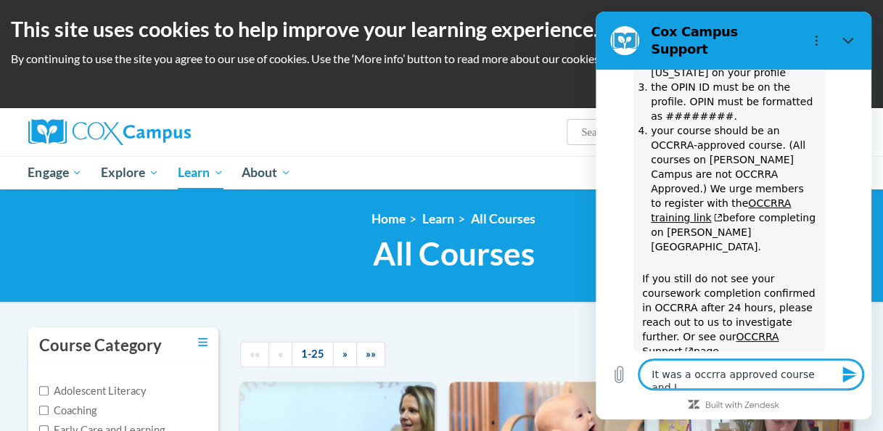
type textarea "x"
type textarea "It was a occrra approved course and I d"
type textarea "x"
type textarea "It was a occrra approved course and I di"
type textarea "x"
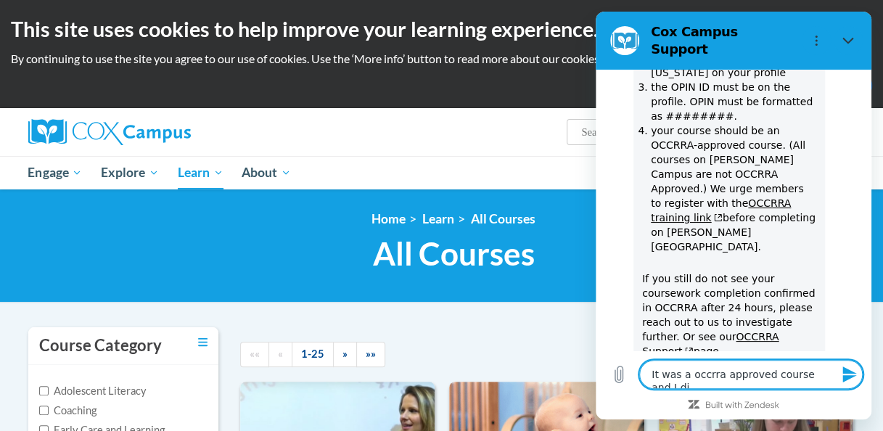
type textarea "It was a occrra approved course and I did"
type textarea "x"
type textarea "It was a occrra approved course and I did"
type textarea "x"
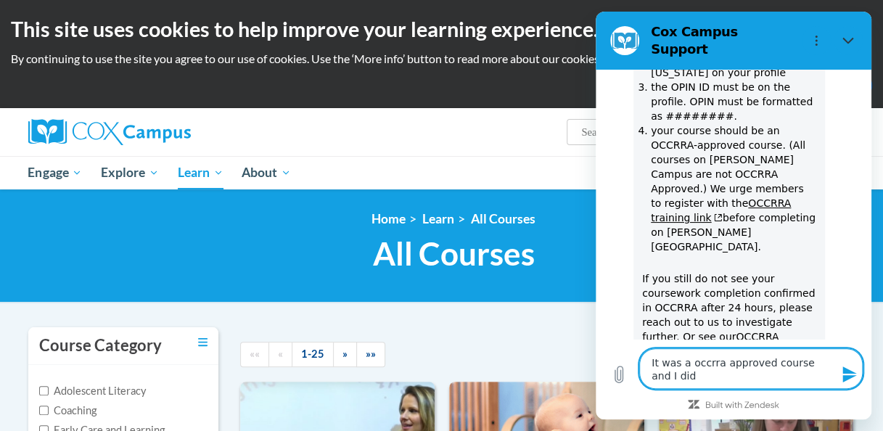
type textarea "It was a occrra approved course and I did t"
type textarea "x"
type textarea "It was a occrra approved course and I did th"
type textarea "x"
type textarea "It was a occrra approved course and I did the"
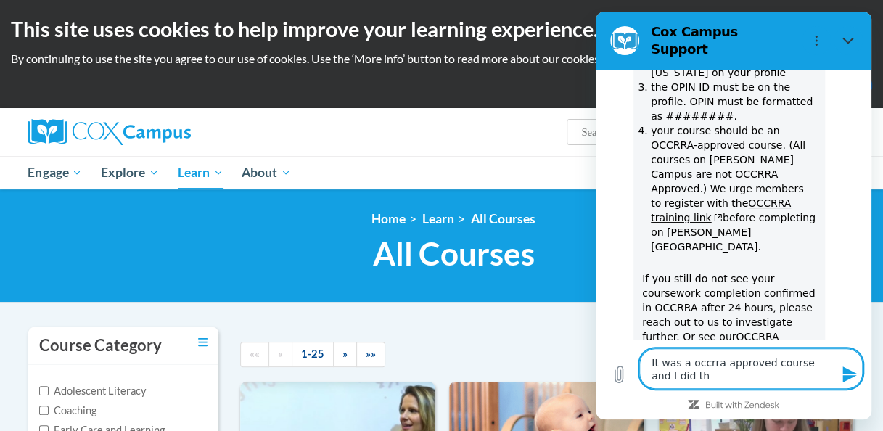
type textarea "x"
type textarea "It was a occrra approved course and I did the"
type textarea "x"
type textarea "It was a occrra approved course and I did the s"
type textarea "x"
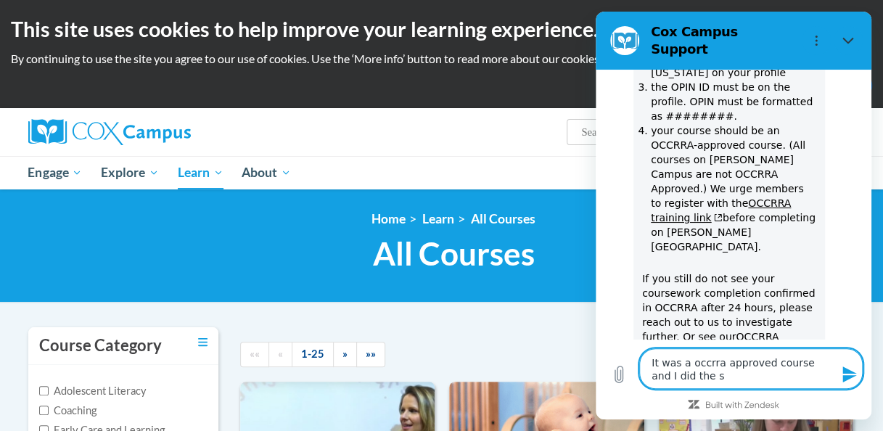
type textarea "It was a occrra approved course and I did the st"
type textarea "x"
type textarea "It was a occrra approved course and I did the sta"
type textarea "x"
type textarea "It was a occrra approved course and I did the st"
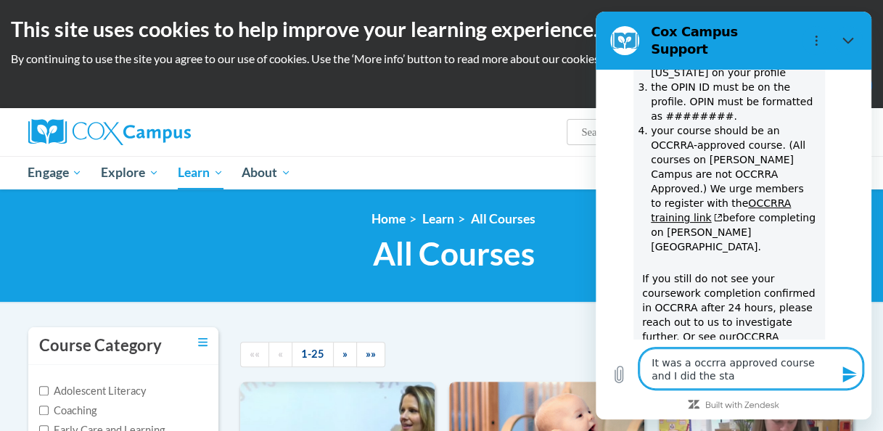
type textarea "x"
type textarea "It was a occrra approved course and I did the ste"
type textarea "x"
type textarea "It was a occrra approved course and I did the step"
type textarea "x"
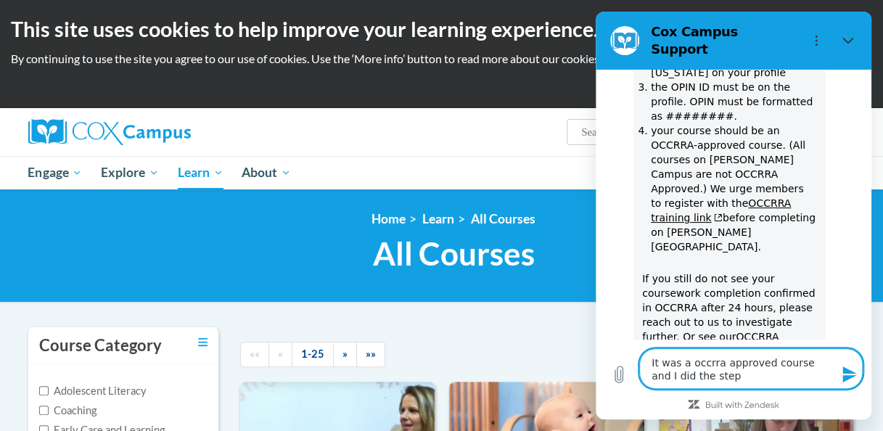
type textarea "It was a occrra approved course and I did the steps"
type textarea "x"
type textarea "It was a occrra approved course and I did the steps"
type textarea "x"
type textarea "It was a occrra approved course and I did the steps a"
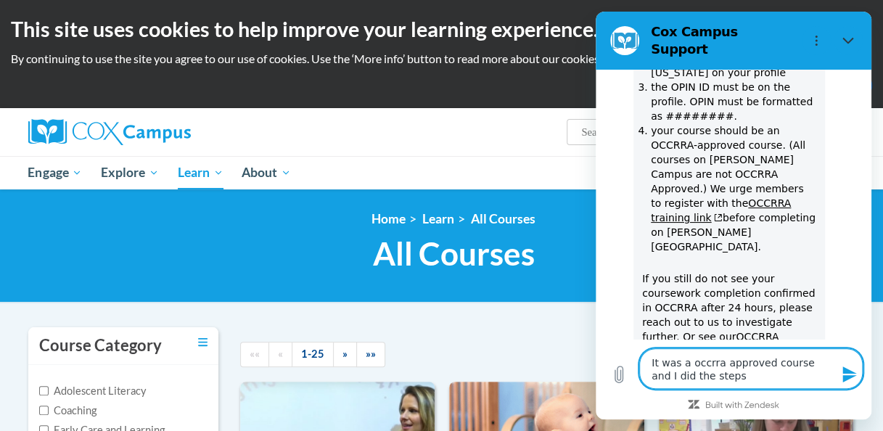
type textarea "x"
type textarea "It was a occrra approved course and I did the steps an"
type textarea "x"
type textarea "It was a occrra approved course and I did the steps and"
type textarea "x"
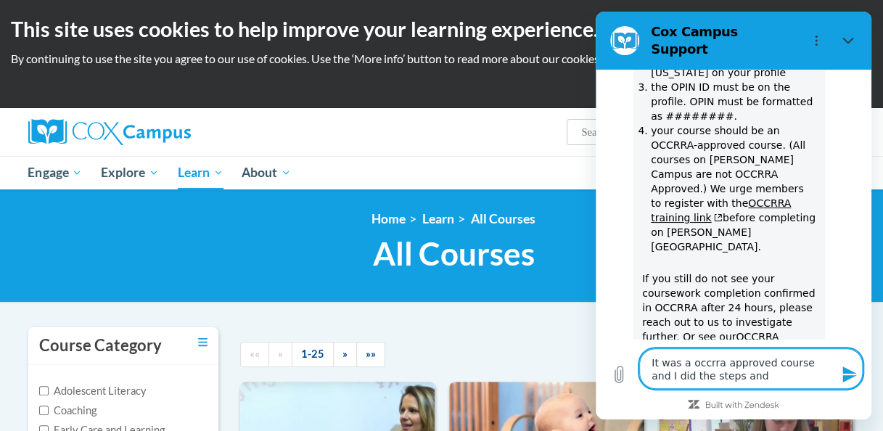
type textarea "It was a occrra approved course and I did the steps and"
type textarea "x"
type textarea "It was a occrra approved course and I did the steps and i"
type textarea "x"
type textarea "It was a occrra approved course and I did the steps and it"
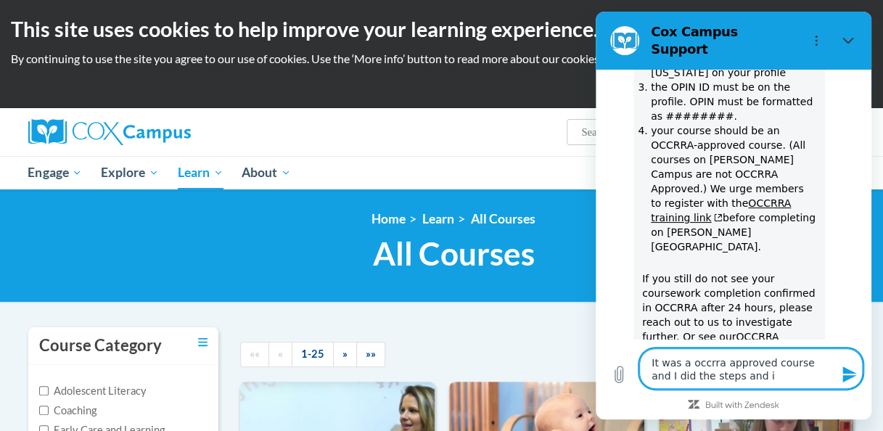
type textarea "x"
type textarea "It was a occrra approved course and I did the steps and its"
type textarea "x"
type textarea "It was a occrra approved course and I did the steps and its"
type textarea "x"
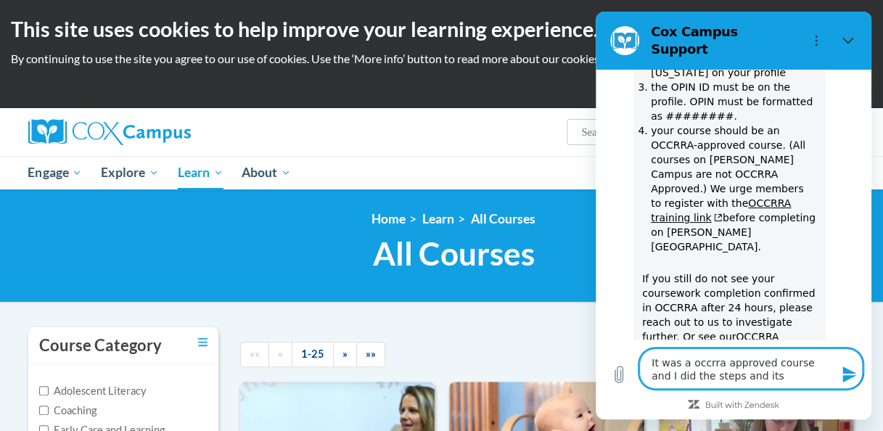
type textarea "It was a occrra approved course and I did the steps and its n"
type textarea "x"
type textarea "It was a occrra approved course and I did the steps and its no"
type textarea "x"
type textarea "It was a occrra approved course and I did the steps and its not"
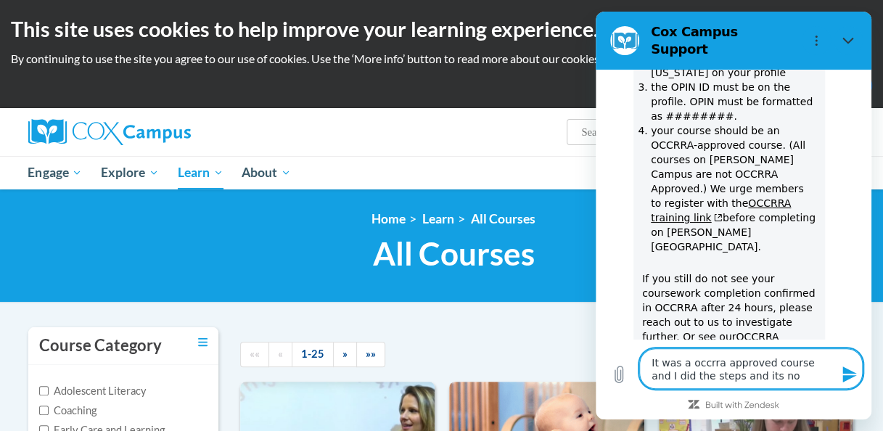
type textarea "x"
type textarea "It was a occrra approved course and I did the steps and its not"
type textarea "x"
type textarea "It was a occrra approved course and I did the steps and its not i"
type textarea "x"
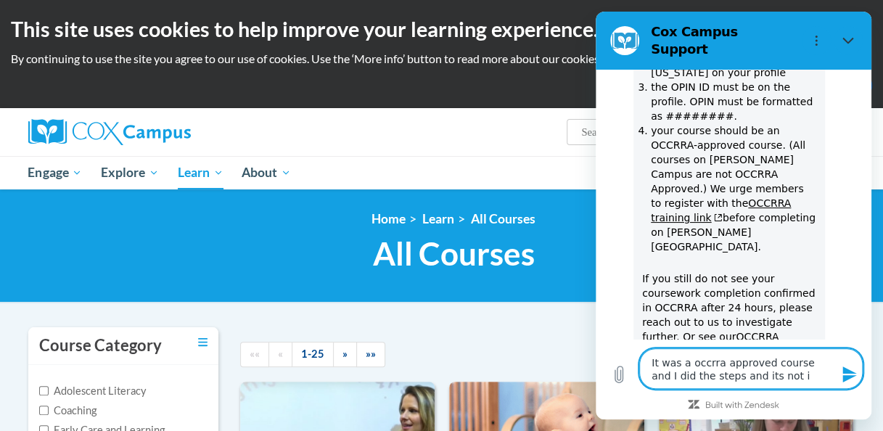
type textarea "It was a occrra approved course and I did the steps and its not in"
type textarea "x"
type textarea "It was a occrra approved course and I did the steps and its not in"
type textarea "x"
type textarea "It was a occrra approved course and I did the steps and its not in m"
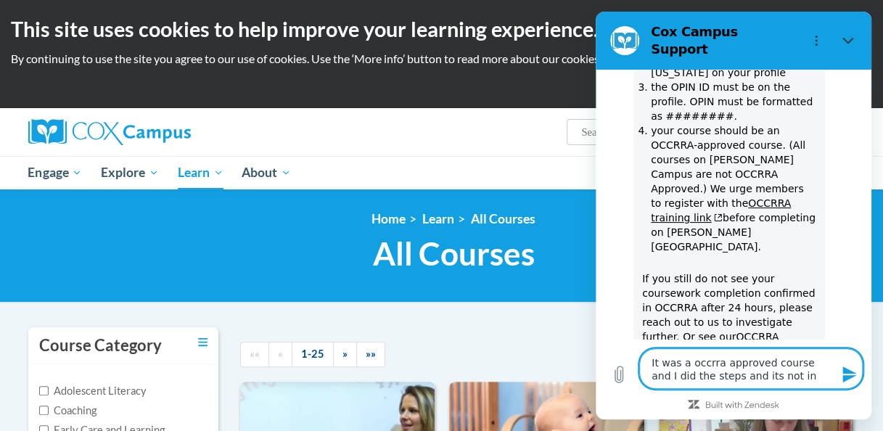
type textarea "x"
type textarea "It was a occrra approved course and I did the steps and its not in my"
type textarea "x"
type textarea "It was a occrra approved course and I did the steps and its not in my"
type textarea "x"
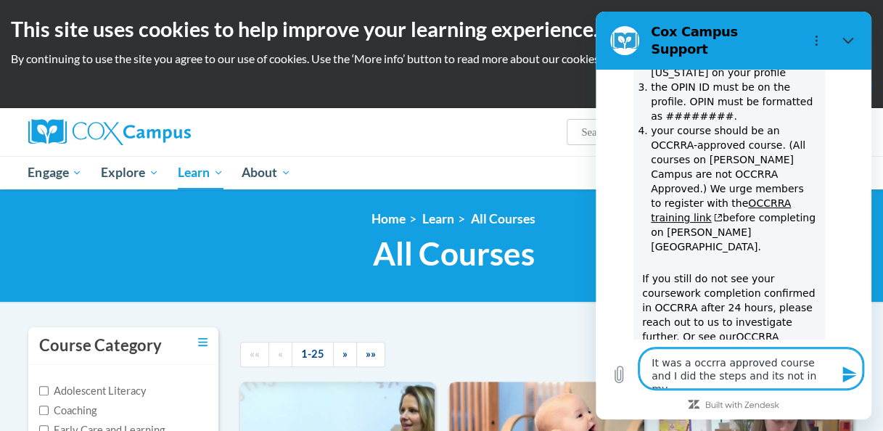
type textarea "It was a occrra approved course and I did the steps and its not in my a"
type textarea "x"
type textarea "It was a occrra approved course and I did the steps and its not in my ac"
type textarea "x"
type textarea "It was a occrra approved course and I did the steps and its not in my acc"
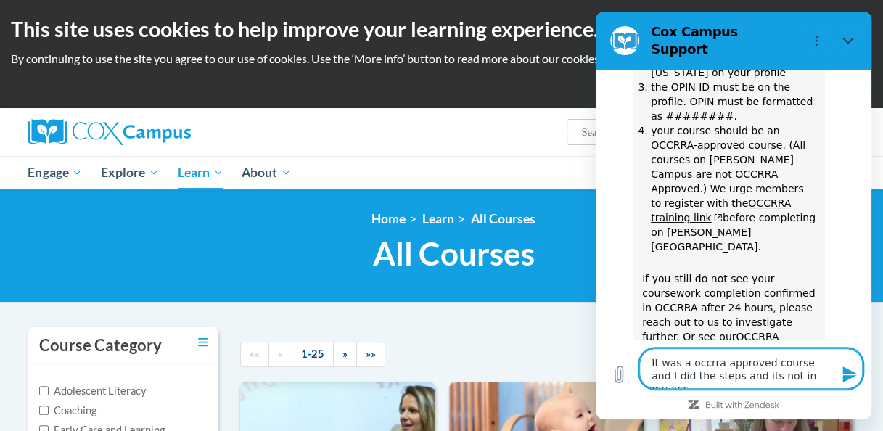
type textarea "x"
type textarea "It was a occrra approved course and I did the steps and its not in my acco"
type textarea "x"
type textarea "It was a occrra approved course and I did the steps and its not in my accou"
type textarea "x"
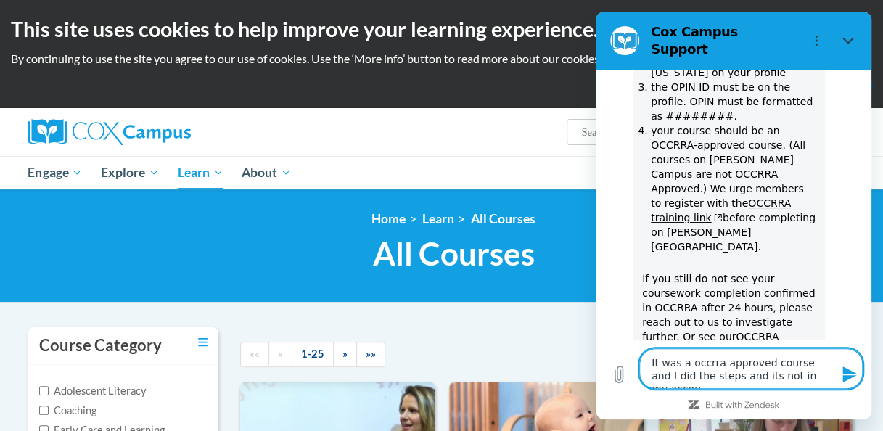
type textarea "It was a occrra approved course and I did the steps and its not in my accoun"
type textarea "x"
type textarea "It was a occrra approved course and I did the steps and its not in my account"
type textarea "x"
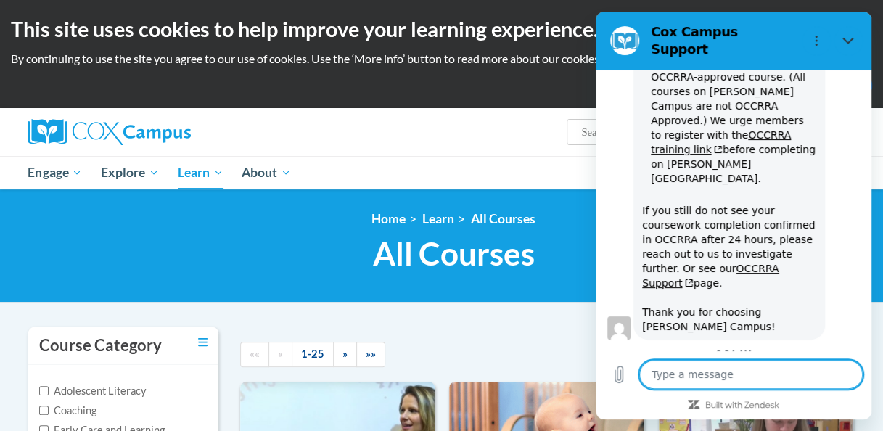
scroll to position [1148, 0]
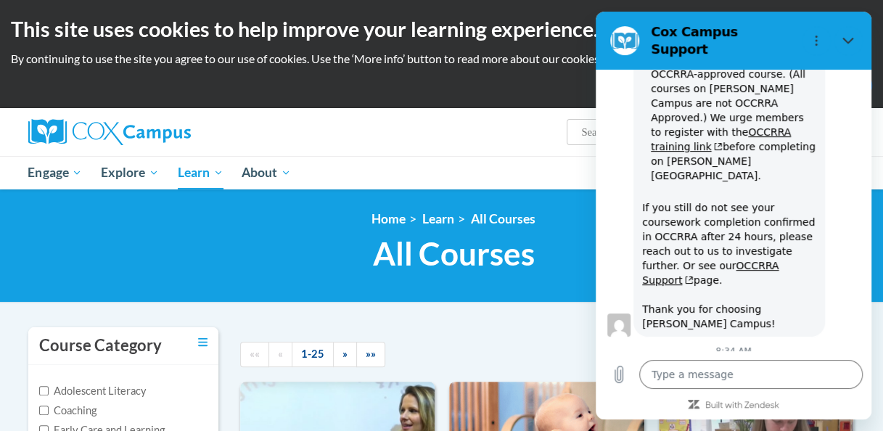
type textarea "x"
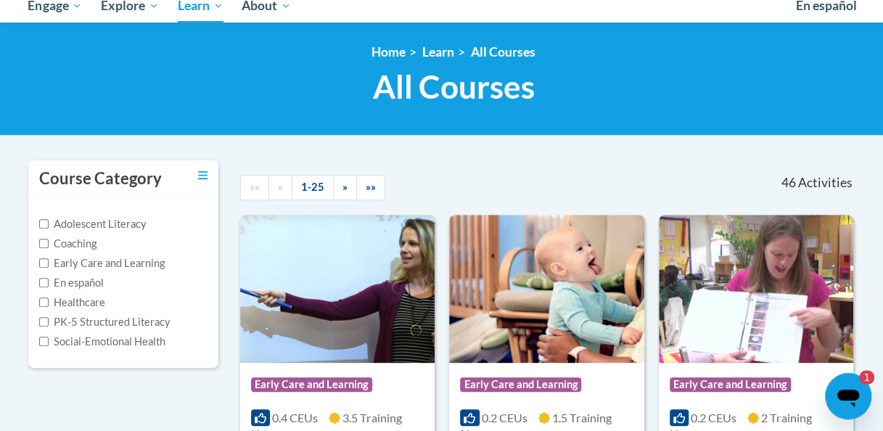
scroll to position [99, 0]
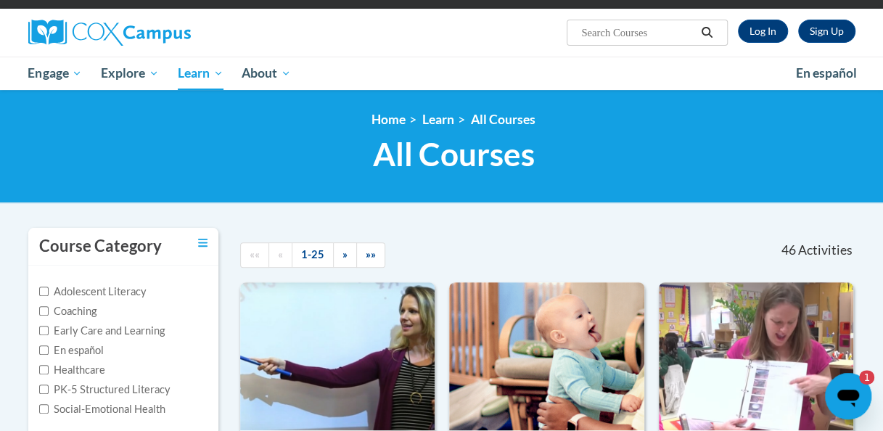
click at [718, 131] on div "<en>My Learning</en><fr>New fr_My Learning</fr><it>New it_My Learning</it><de>N…" at bounding box center [453, 146] width 849 height 69
click at [665, 36] on input "Search..." at bounding box center [638, 32] width 116 height 17
type input "Read with Me: Part 2"
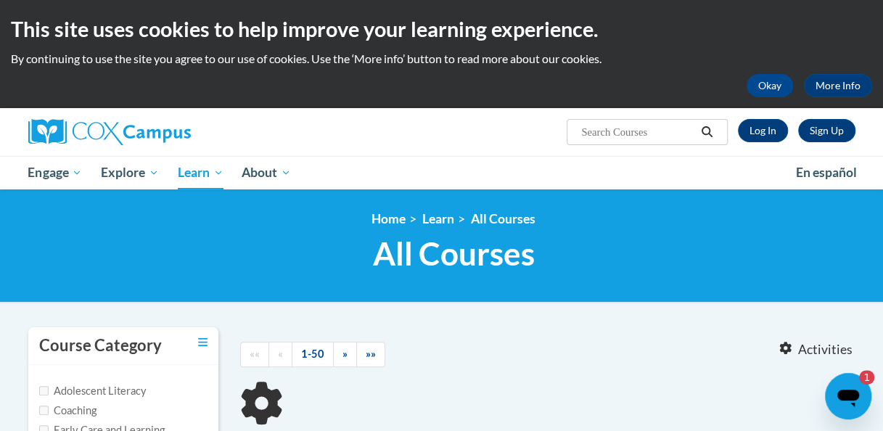
type input "Read with Me: Part 2"
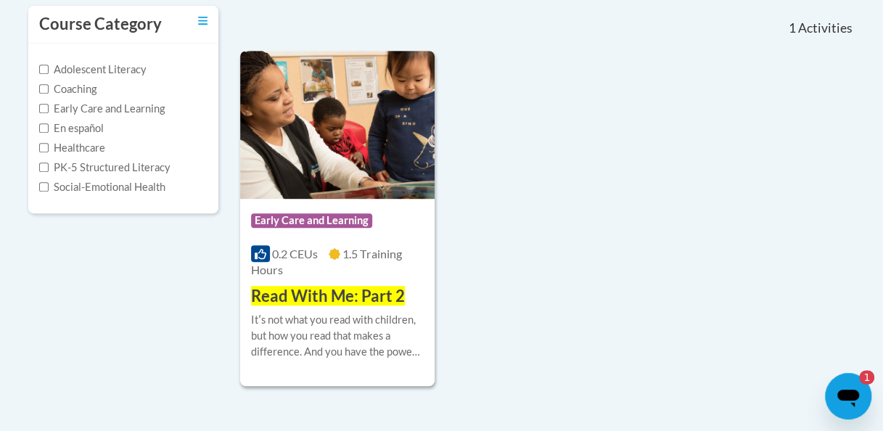
scroll to position [362, 0]
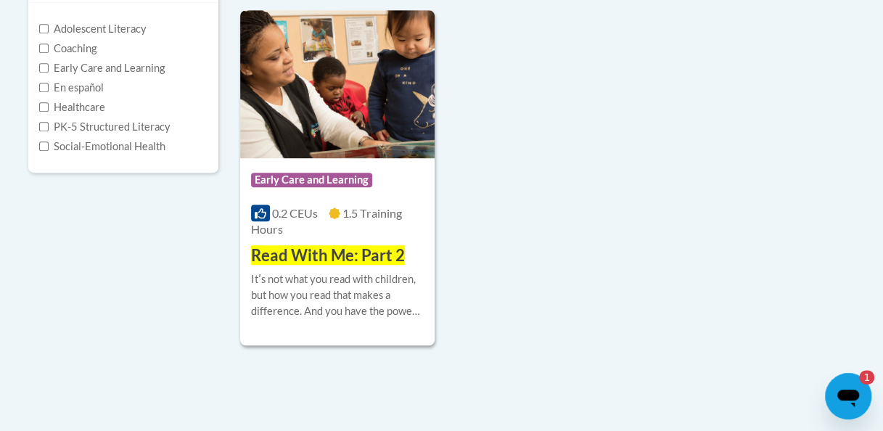
click at [876, 314] on body "This site uses cookies to help improve your learning experience. By continuing …" at bounding box center [441, 164] width 883 height 1052
click at [303, 134] on img at bounding box center [337, 84] width 195 height 148
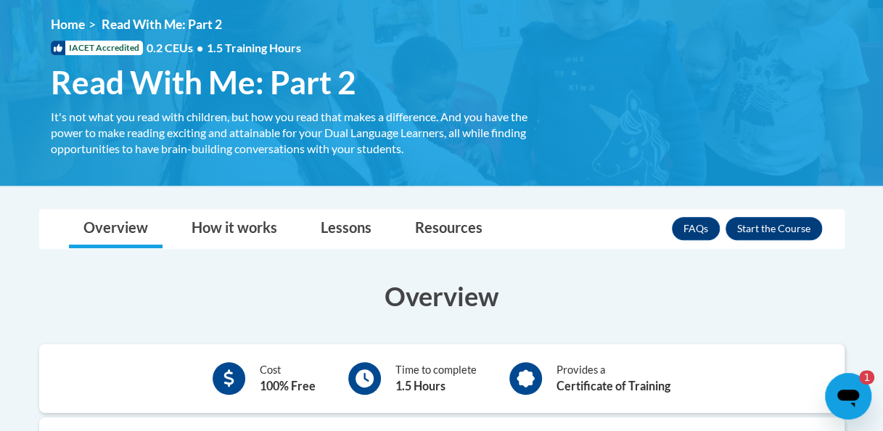
scroll to position [198, 0]
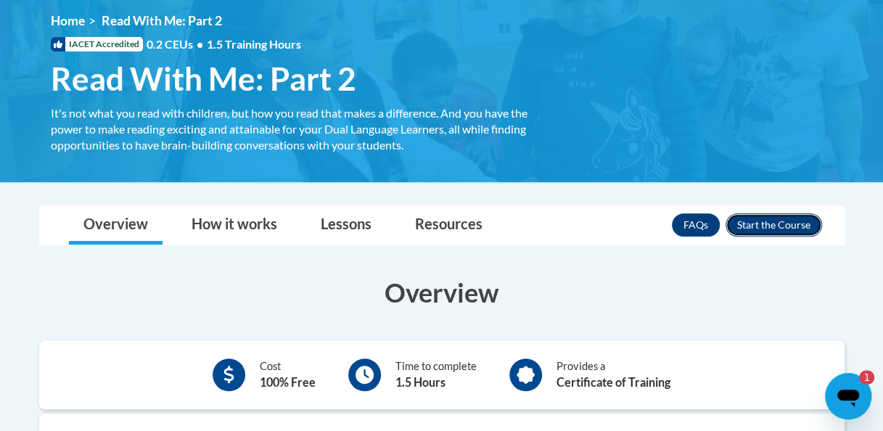
click at [763, 225] on button "Enroll" at bounding box center [774, 224] width 97 height 23
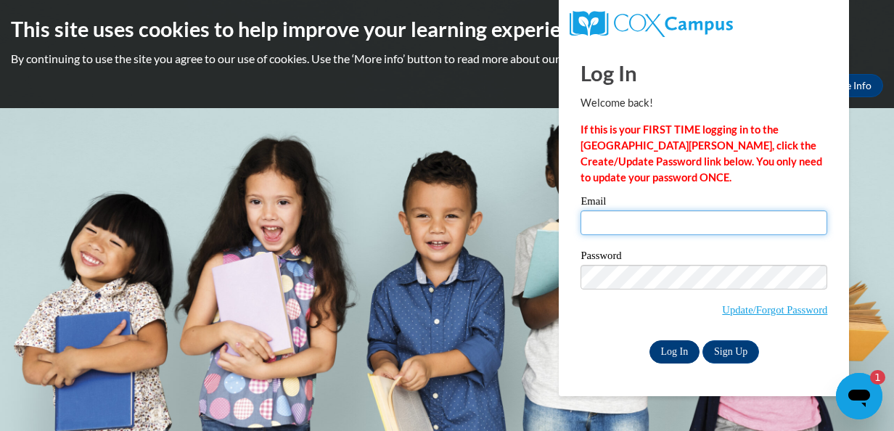
type input "[PERSON_NAME][EMAIL_ADDRESS][PERSON_NAME][DOMAIN_NAME]"
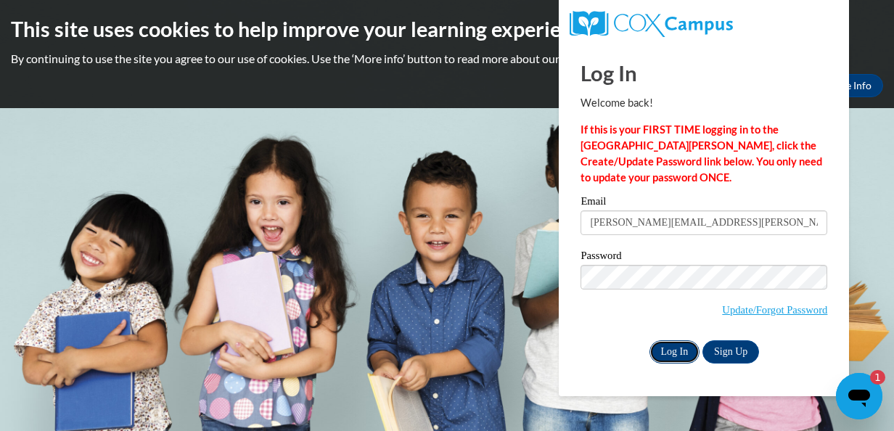
click at [662, 349] on input "Log In" at bounding box center [675, 351] width 51 height 23
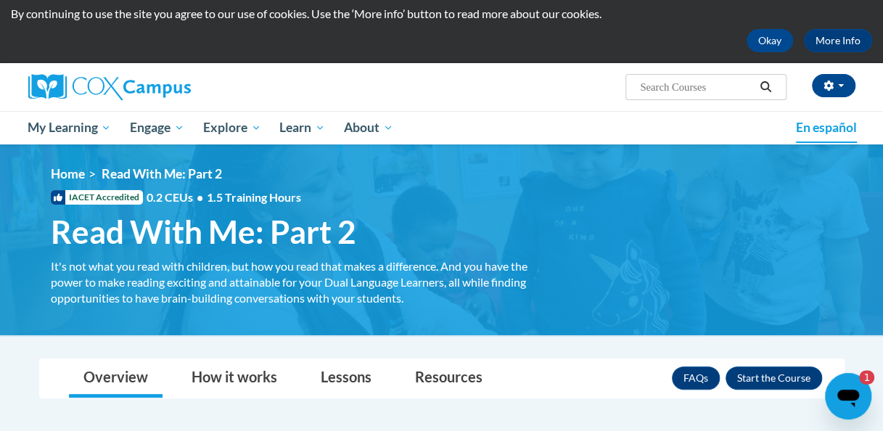
scroll to position [42, 0]
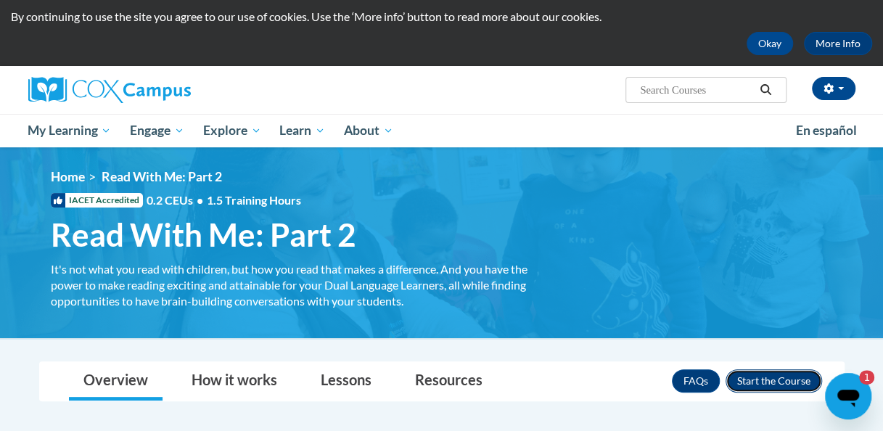
click at [747, 381] on button "Enroll" at bounding box center [774, 380] width 97 height 23
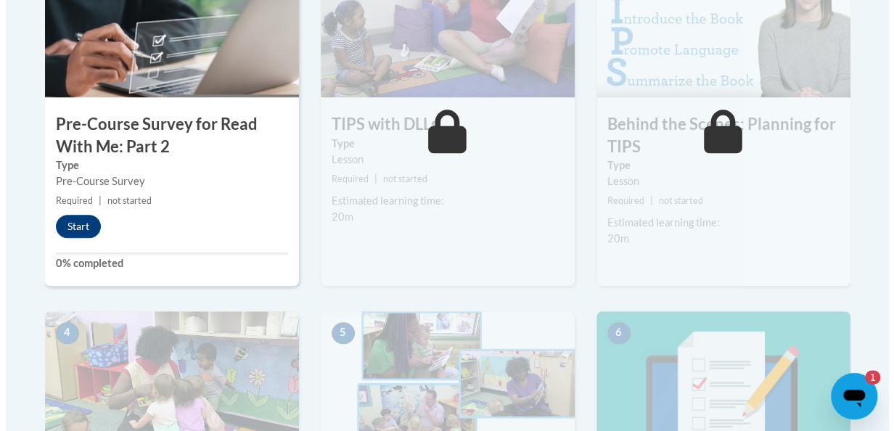
scroll to position [531, 0]
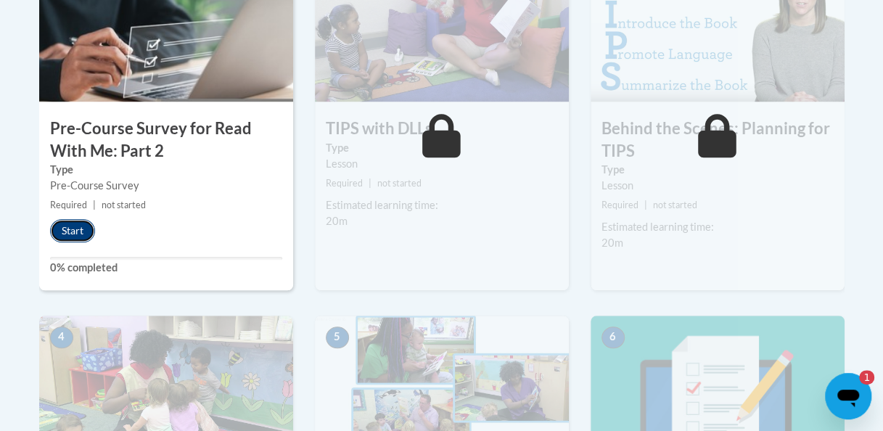
click at [70, 232] on button "Start" at bounding box center [72, 230] width 45 height 23
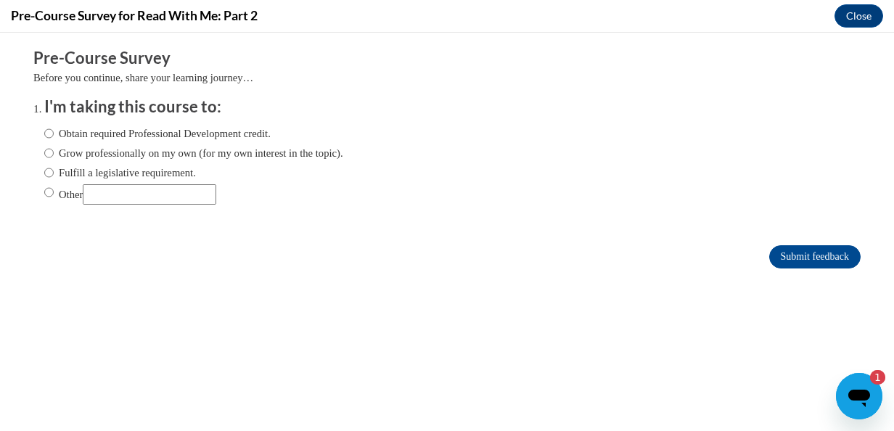
scroll to position [0, 0]
click at [44, 133] on input "Obtain required Professional Development credit." at bounding box center [48, 134] width 9 height 16
radio input "true"
click at [791, 266] on input "Submit feedback" at bounding box center [814, 256] width 91 height 23
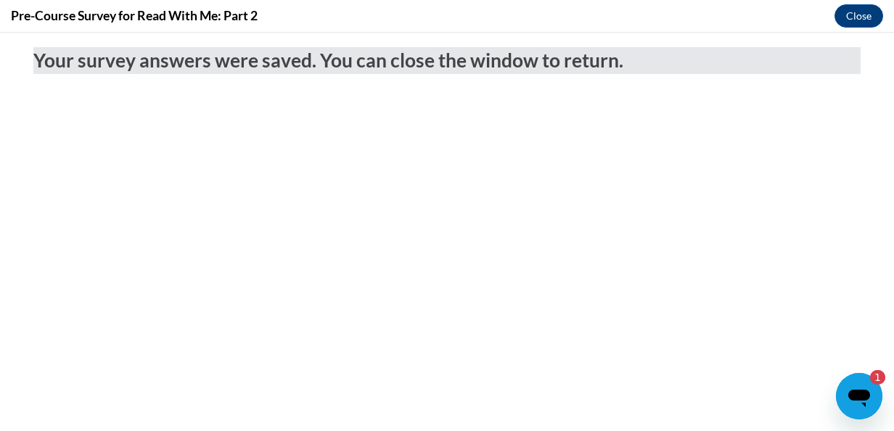
click at [849, 394] on icon "Open messaging window, 1 unread message" at bounding box center [860, 398] width 22 height 17
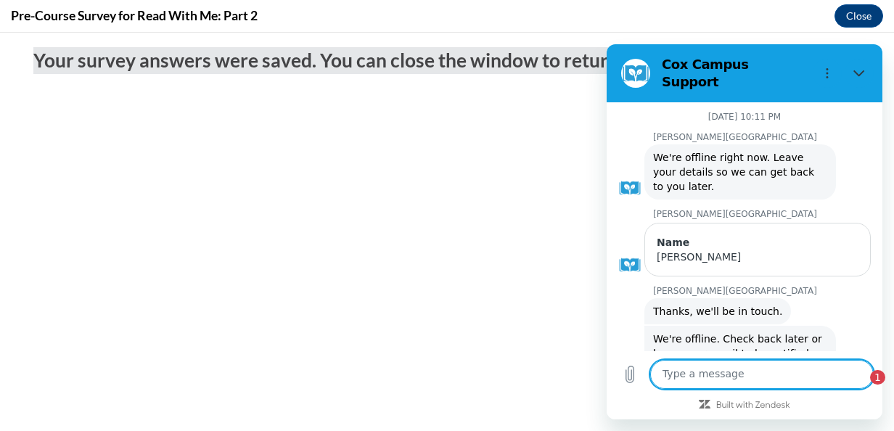
scroll to position [1265, 0]
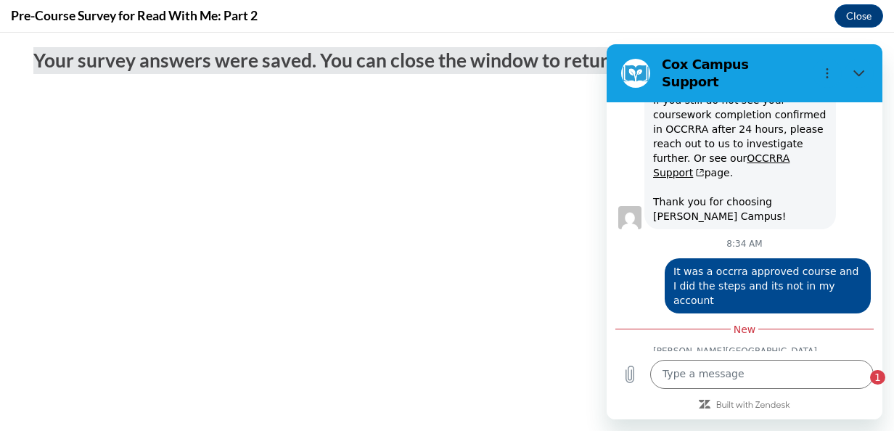
click at [875, 373] on div "1" at bounding box center [877, 377] width 15 height 15
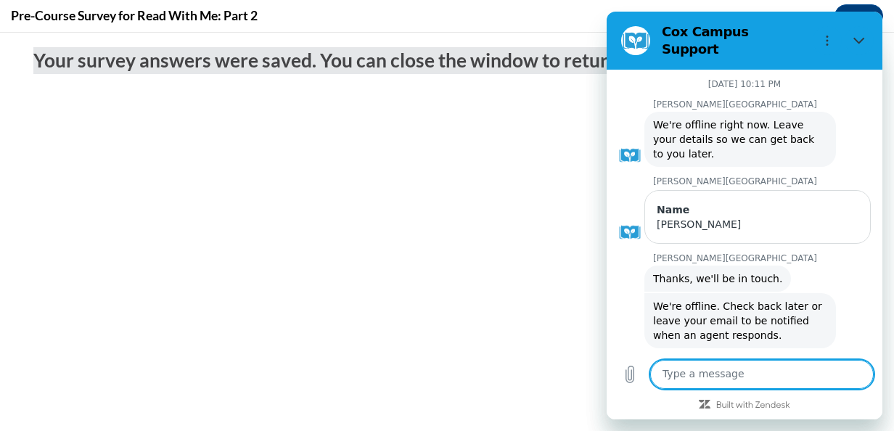
scroll to position [1254, 0]
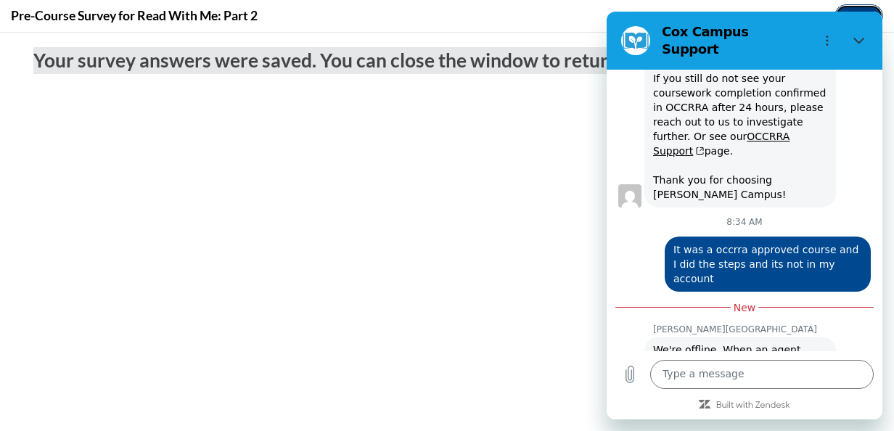
click at [856, 7] on button "Close" at bounding box center [859, 15] width 49 height 23
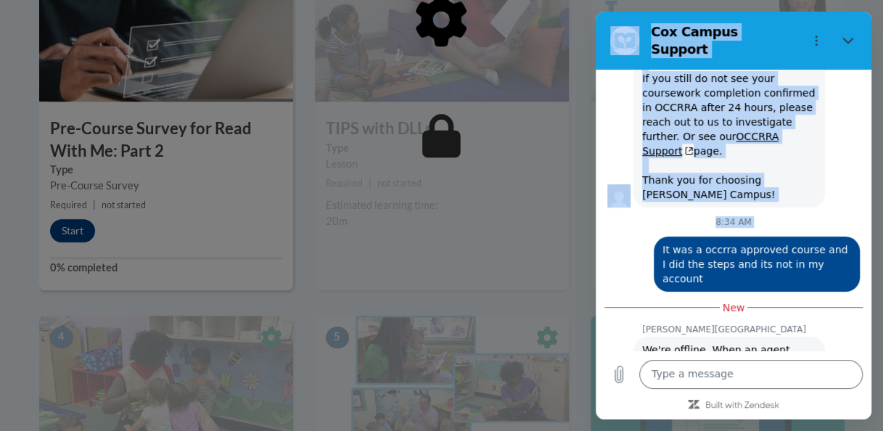
drag, startPoint x: 606, startPoint y: 166, endPoint x: 875, endPoint y: 166, distance: 268.6
click html "Cox Campus Support August 20 at 10:11 PM Cox Campus Cox Campus says: We're offl…"
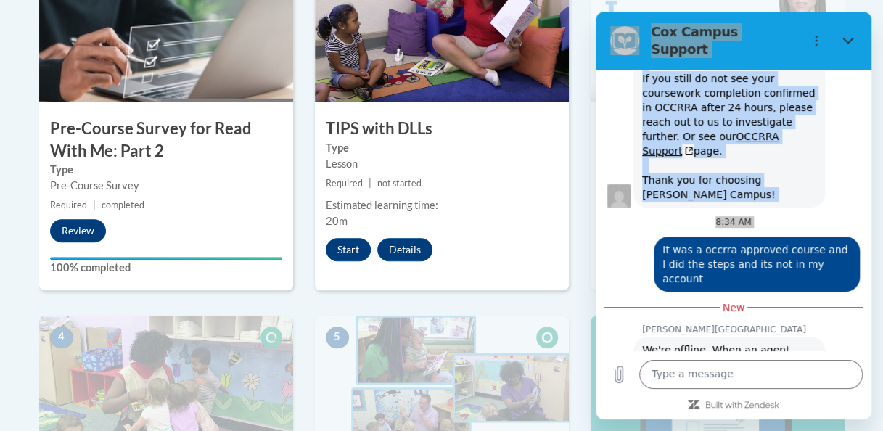
click at [572, 213] on div "2 TIPS with DLLs Type Lesson Required | not started Estimated learning time: 20…" at bounding box center [442, 135] width 276 height 359
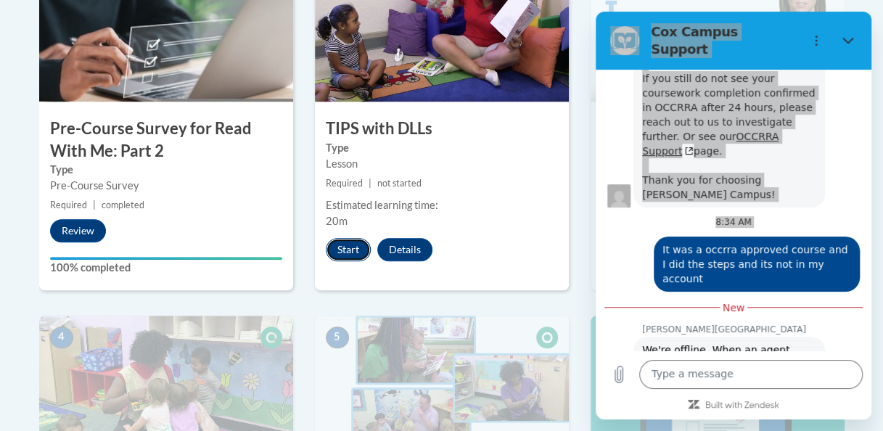
click at [351, 245] on button "Start" at bounding box center [348, 249] width 45 height 23
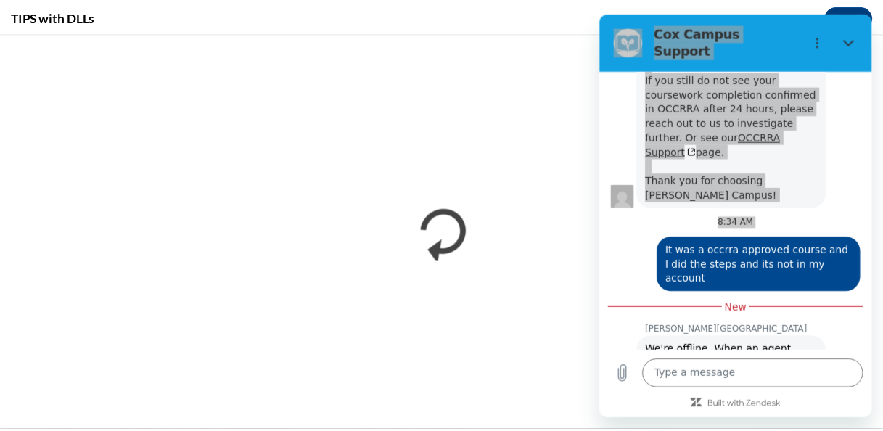
scroll to position [0, 0]
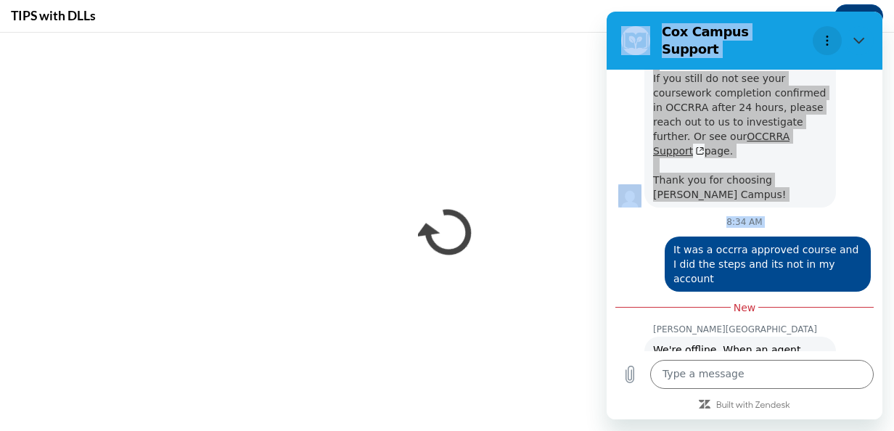
click at [828, 28] on button "Options menu" at bounding box center [827, 40] width 29 height 29
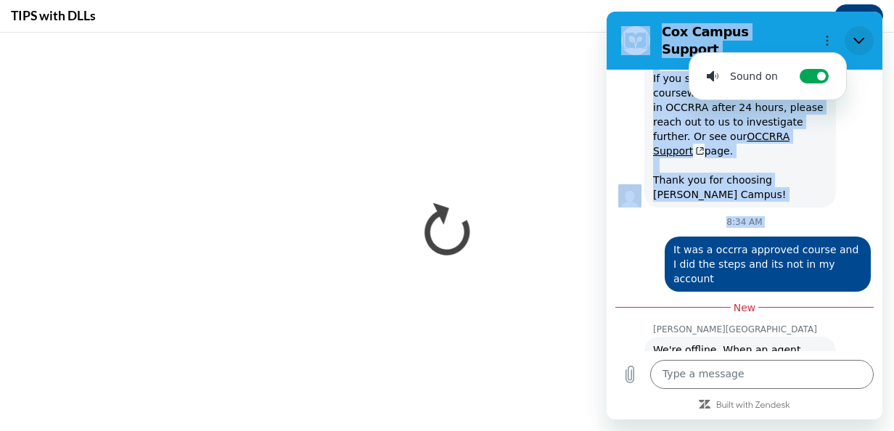
click at [857, 28] on button "Close" at bounding box center [859, 40] width 29 height 29
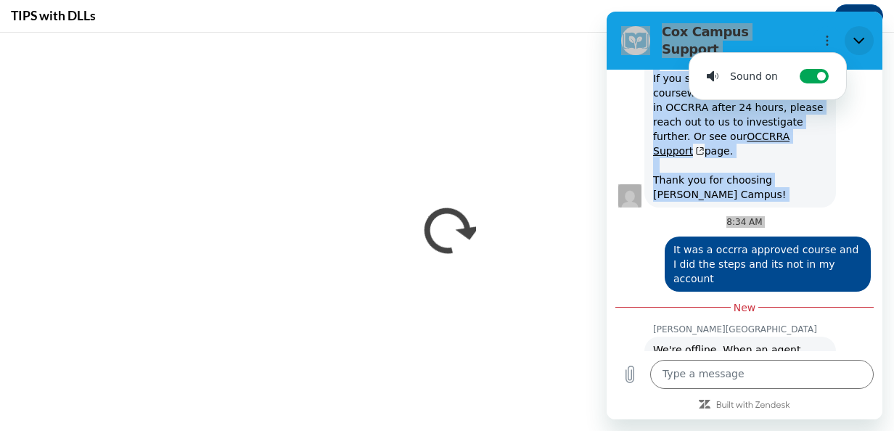
type textarea "x"
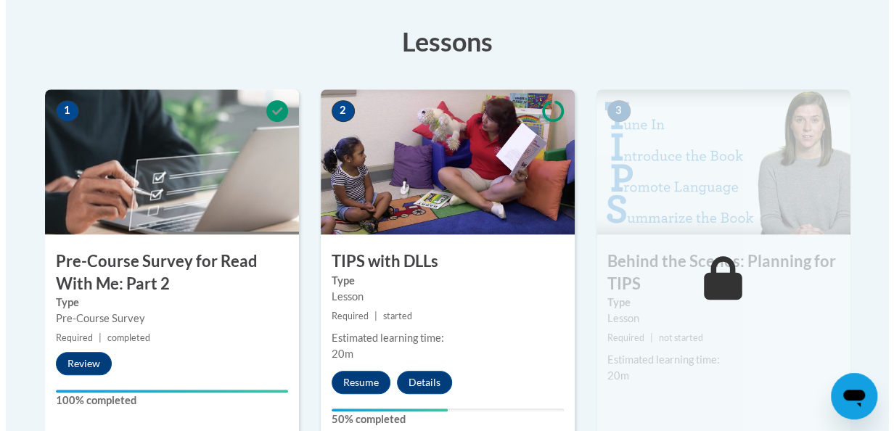
scroll to position [485, 0]
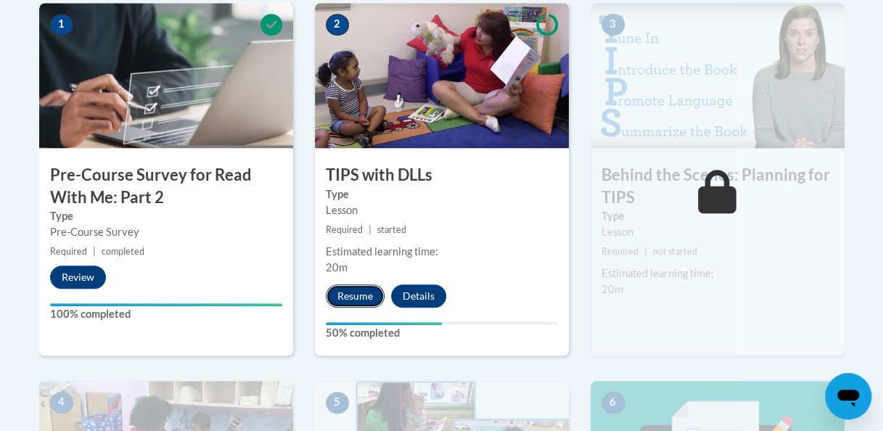
click at [361, 295] on button "Resume" at bounding box center [355, 296] width 59 height 23
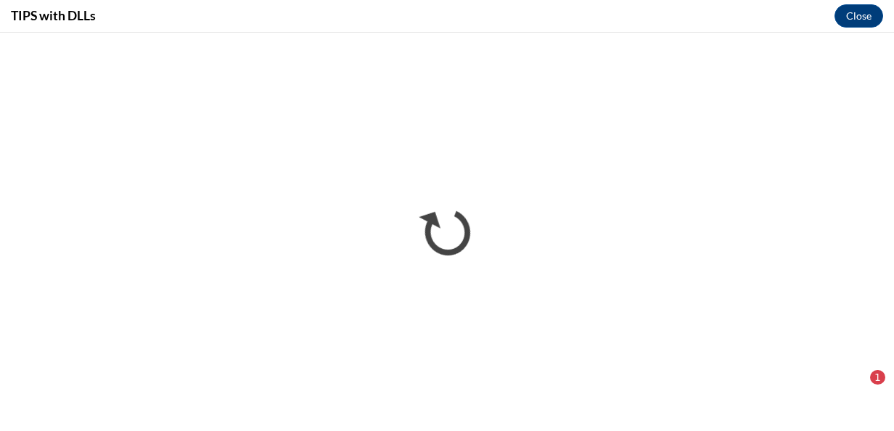
scroll to position [0, 0]
click at [877, 382] on div "1" at bounding box center [877, 377] width 15 height 15
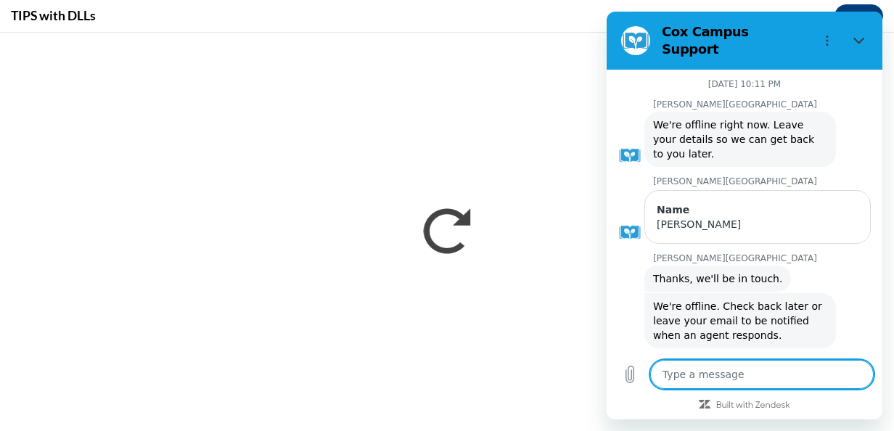
type textarea "x"
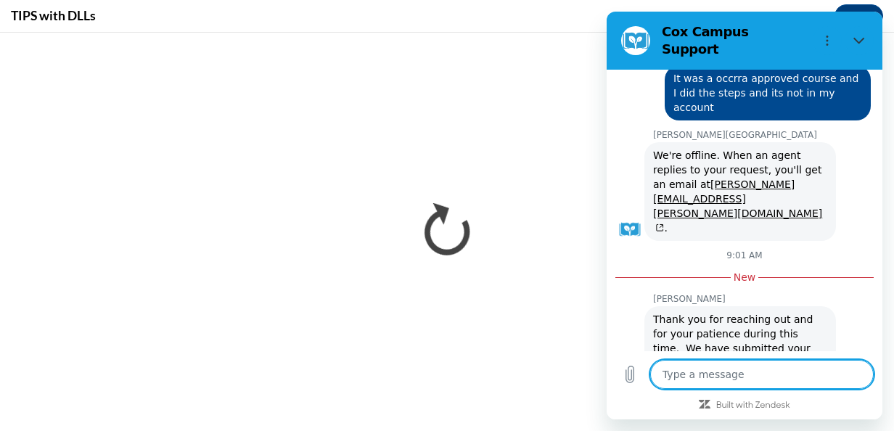
scroll to position [1439, 0]
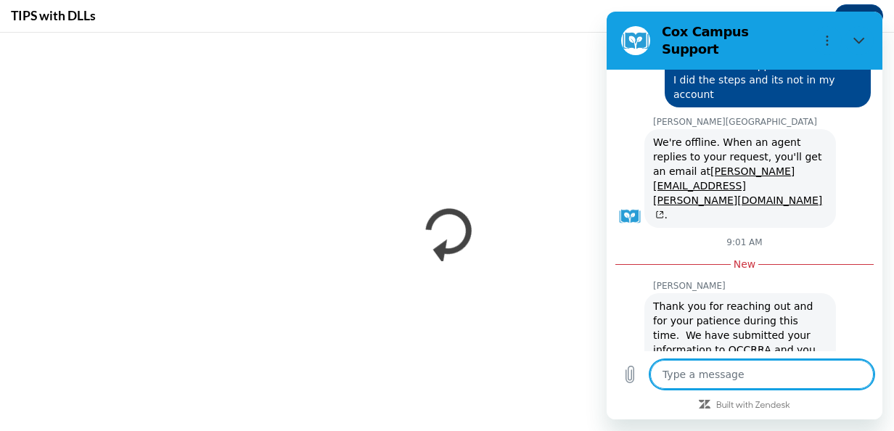
click at [752, 377] on textarea at bounding box center [762, 374] width 224 height 29
type textarea "t"
type textarea "x"
type textarea "th"
type textarea "x"
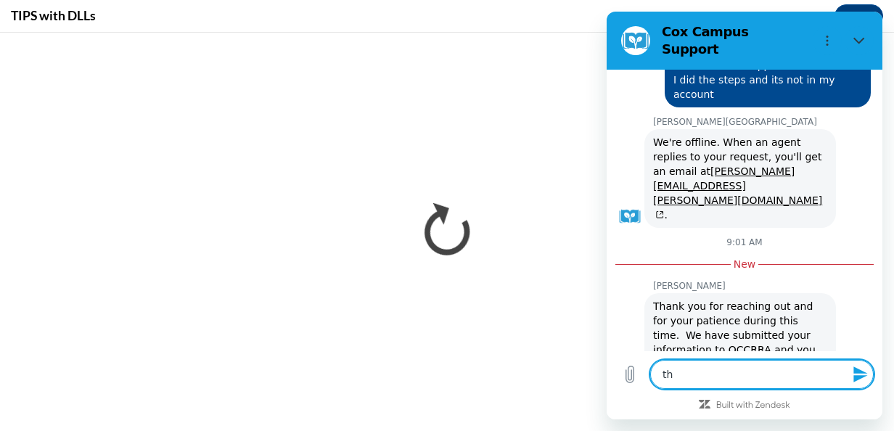
type textarea "tha"
type textarea "x"
type textarea "than"
type textarea "x"
type textarea "thank"
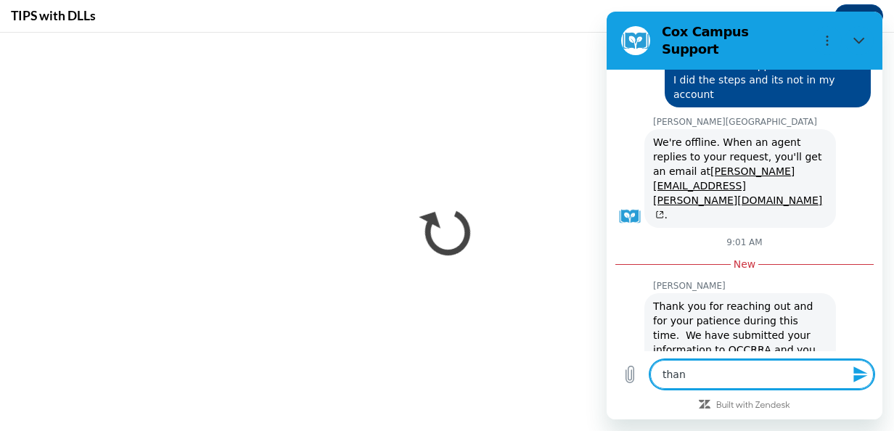
type textarea "x"
type textarea "thank"
type textarea "x"
type textarea "thank y"
type textarea "x"
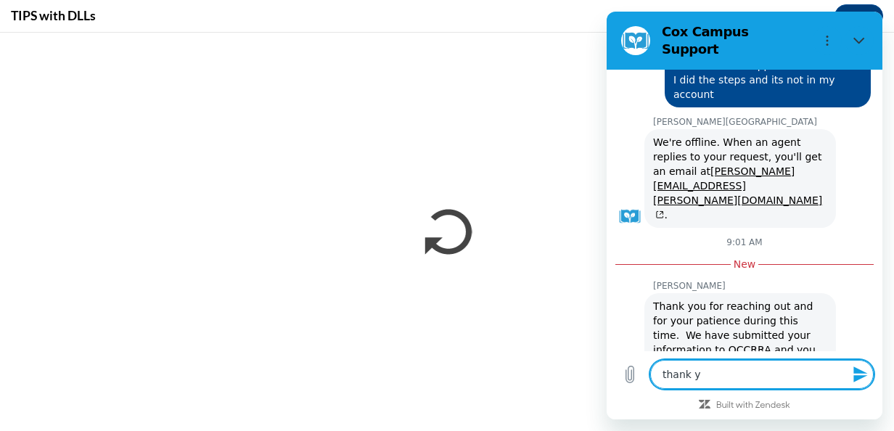
type textarea "thank yo"
type textarea "x"
type textarea "thank you"
type textarea "x"
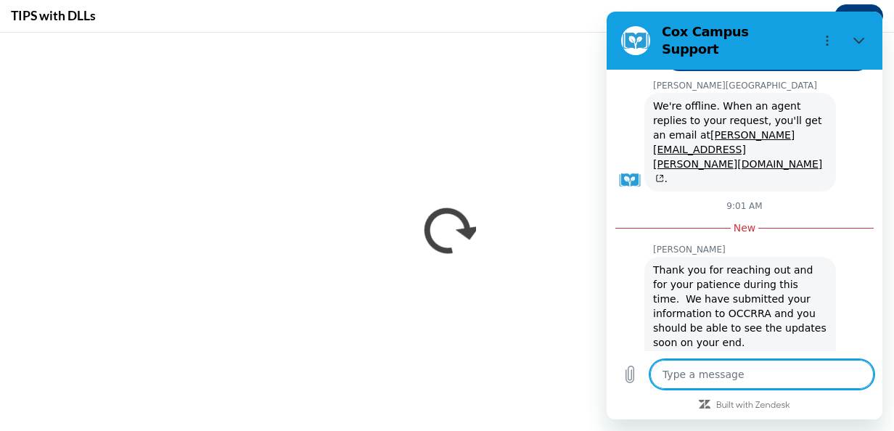
scroll to position [1474, 0]
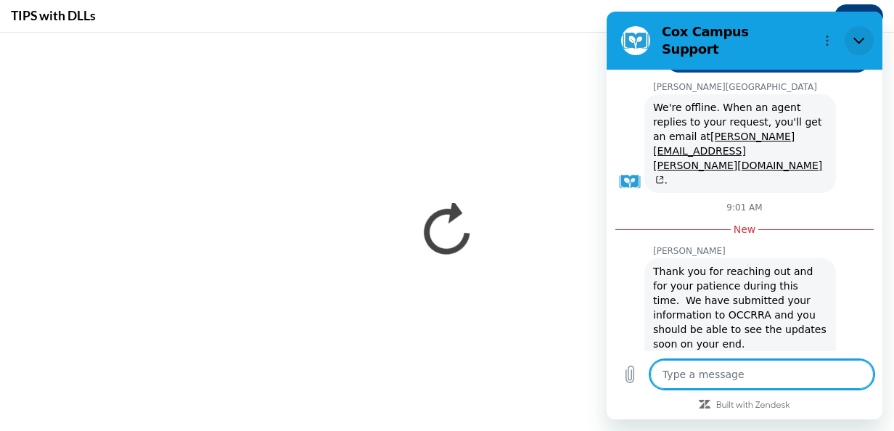
click at [857, 35] on icon "Close" at bounding box center [860, 41] width 12 height 12
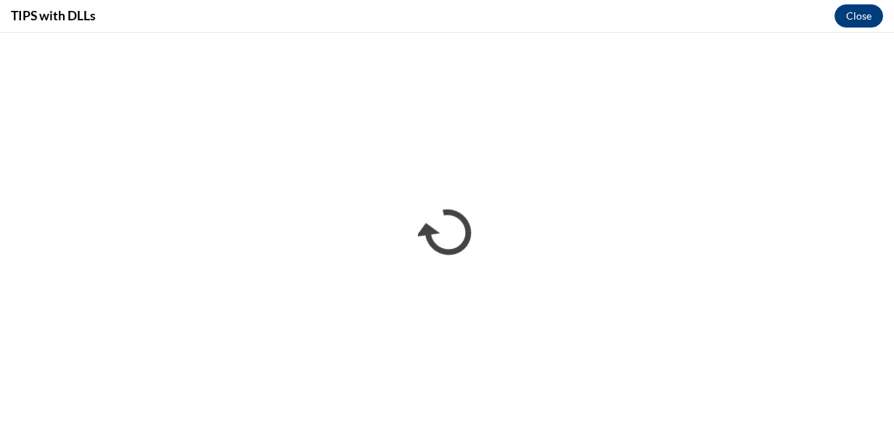
scroll to position [1475, 0]
type textarea "x"
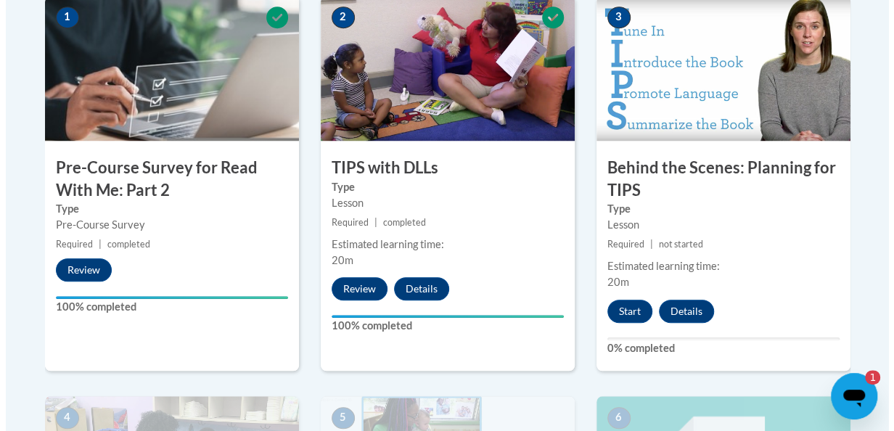
scroll to position [497, 0]
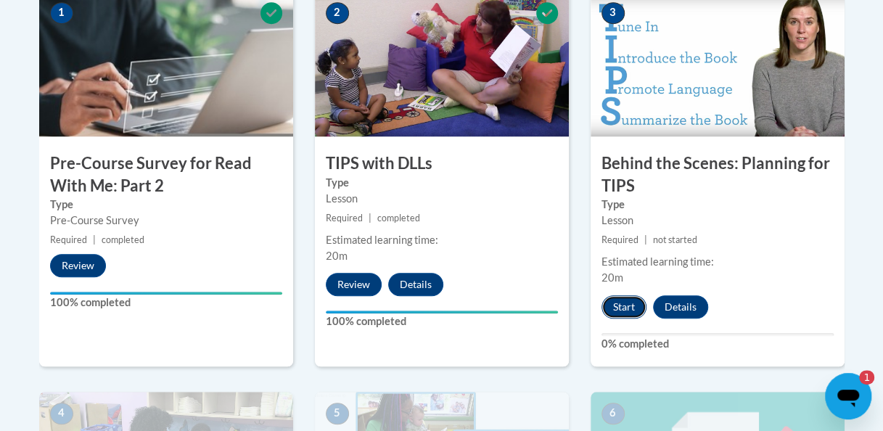
click at [619, 306] on button "Start" at bounding box center [624, 306] width 45 height 23
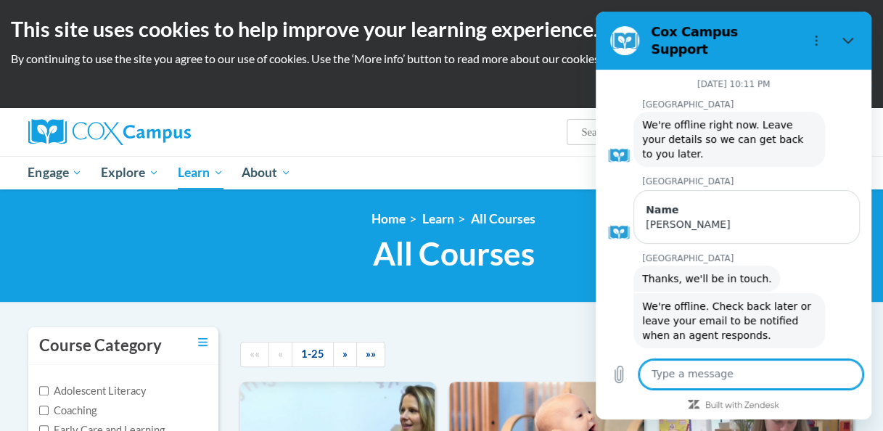
scroll to position [1580, 0]
